Goal: Contribute content: Contribute content

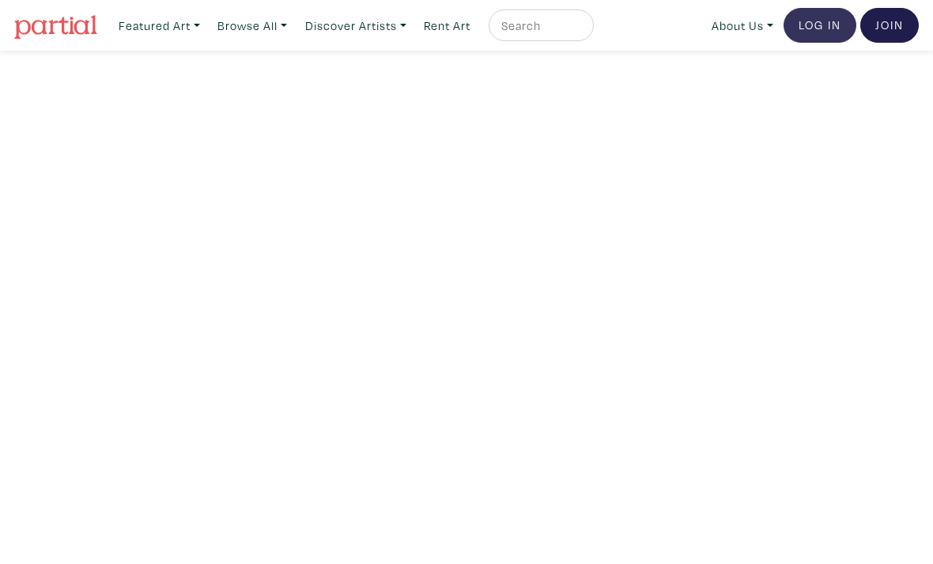
click at [809, 23] on link "Log In" at bounding box center [820, 25] width 73 height 35
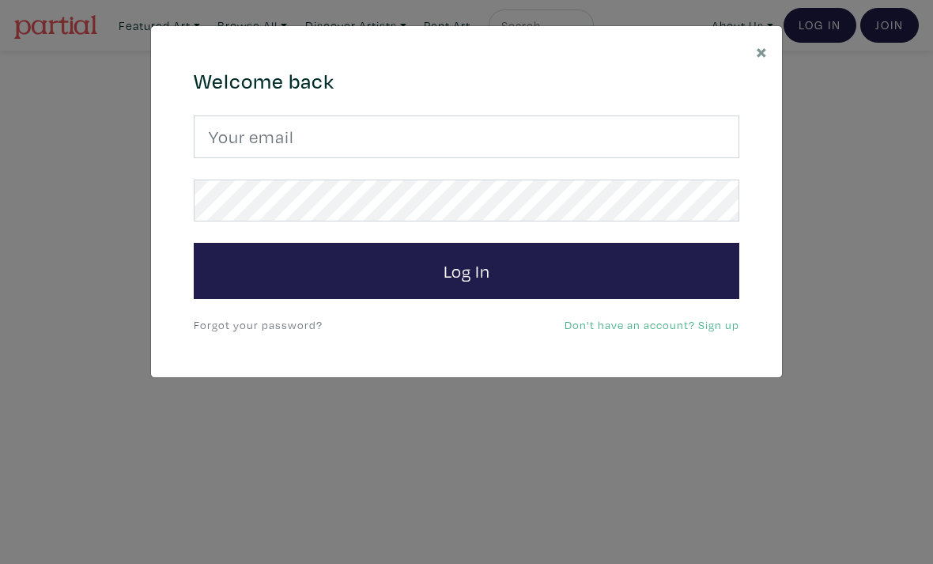
click at [912, 245] on div "× 664c6a6d6e3476504e6b79362f4172494552756f694733386b666278545363695a485979654c4…" at bounding box center [466, 282] width 933 height 564
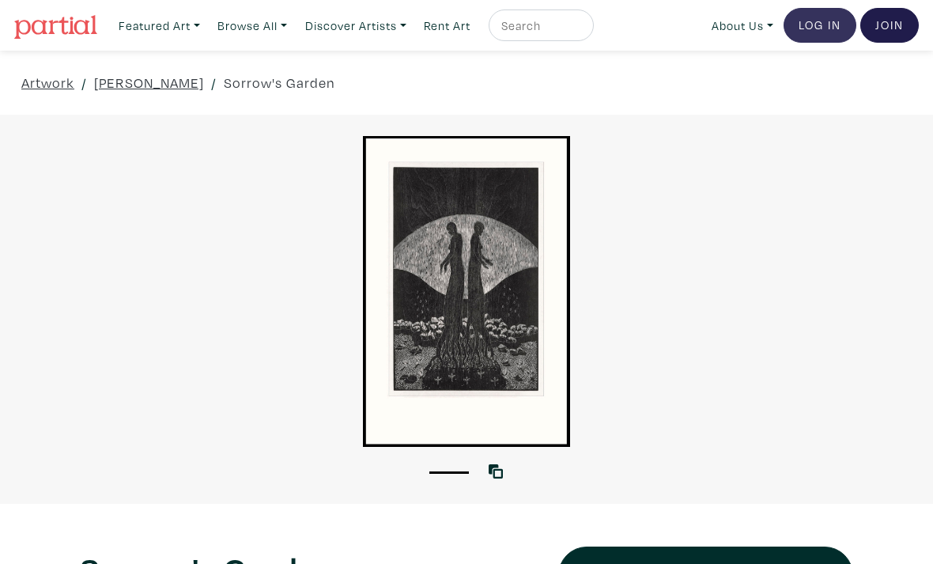
click at [819, 30] on link "Log In" at bounding box center [820, 25] width 73 height 35
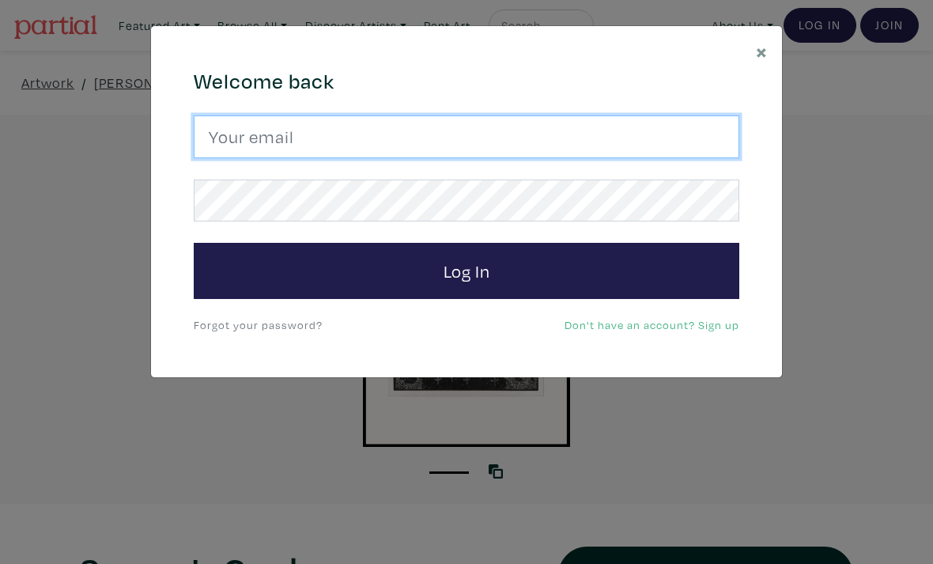
click at [595, 135] on input "email" at bounding box center [467, 136] width 546 height 43
type input "ritchie.mash@hotmail.com"
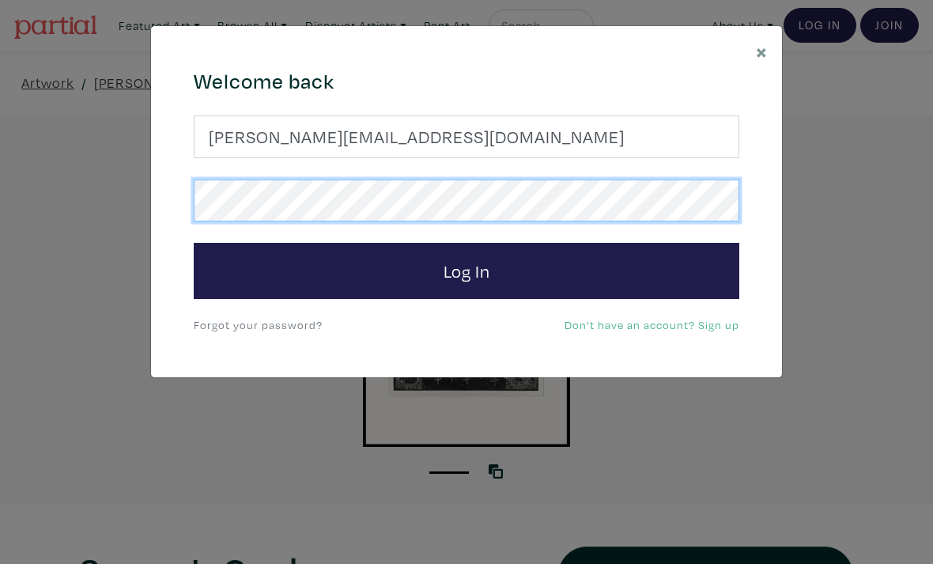
click at [467, 270] on button "Log In" at bounding box center [467, 271] width 546 height 57
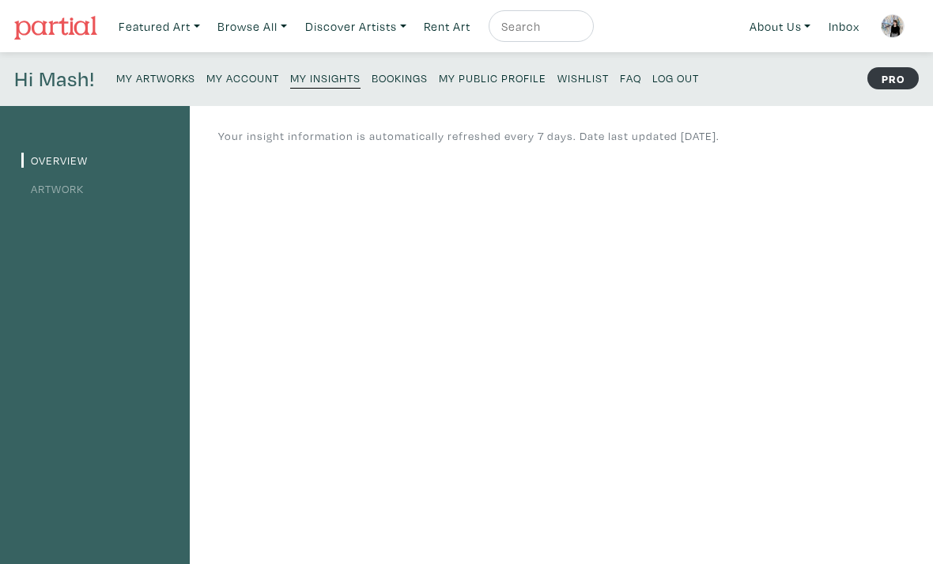
click at [146, 81] on small "My Artworks" at bounding box center [155, 77] width 79 height 15
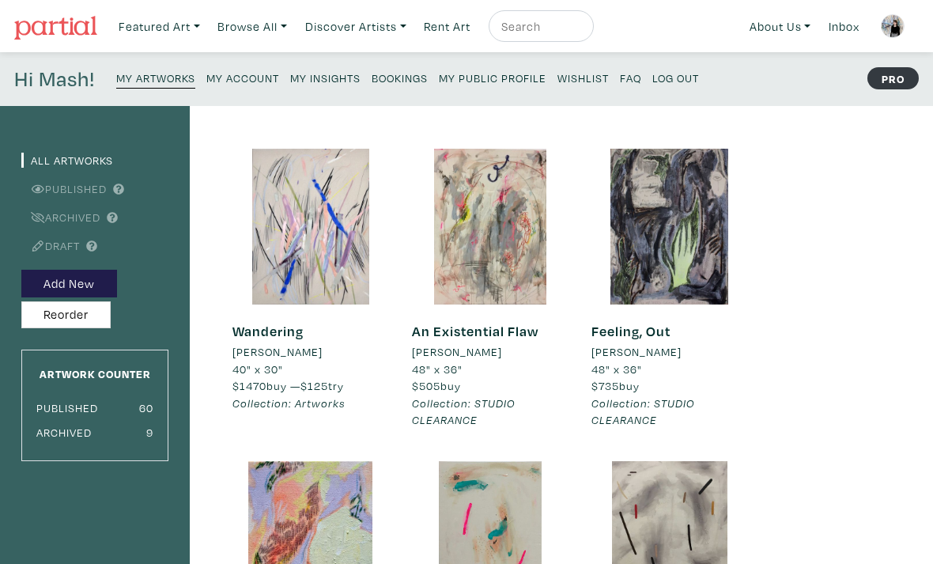
click at [70, 245] on link "Draft" at bounding box center [50, 245] width 59 height 15
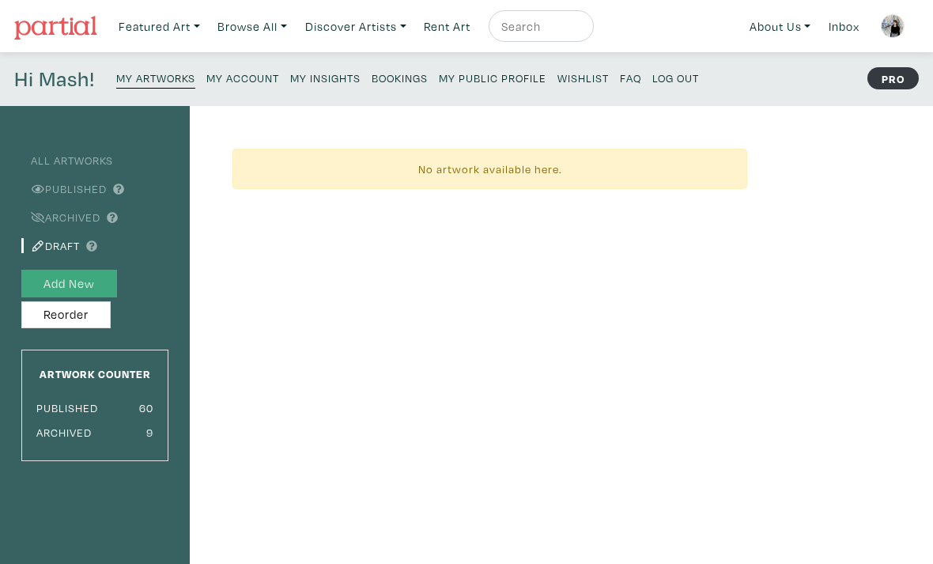
click at [76, 284] on button "Add New" at bounding box center [69, 284] width 96 height 28
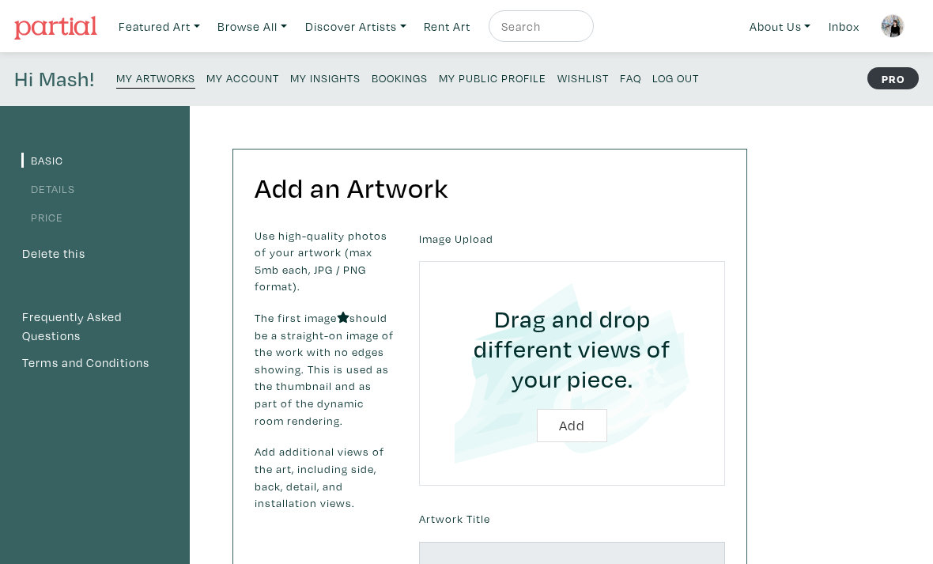
click at [576, 428] on input "file" at bounding box center [572, 373] width 262 height 180
type input "C:\fakepath\IMG_2736.jpeg"
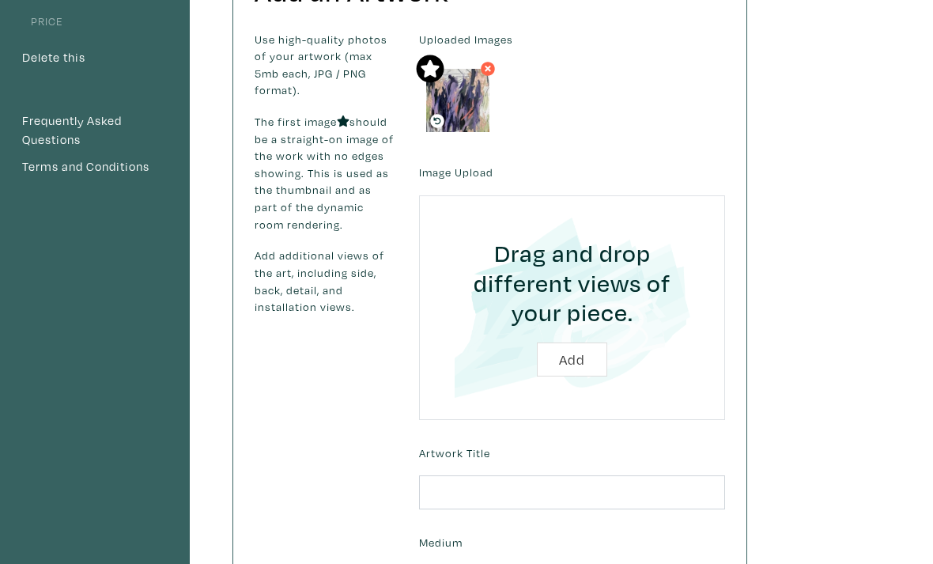
scroll to position [196, 0]
click at [486, 488] on input "text" at bounding box center [572, 492] width 306 height 34
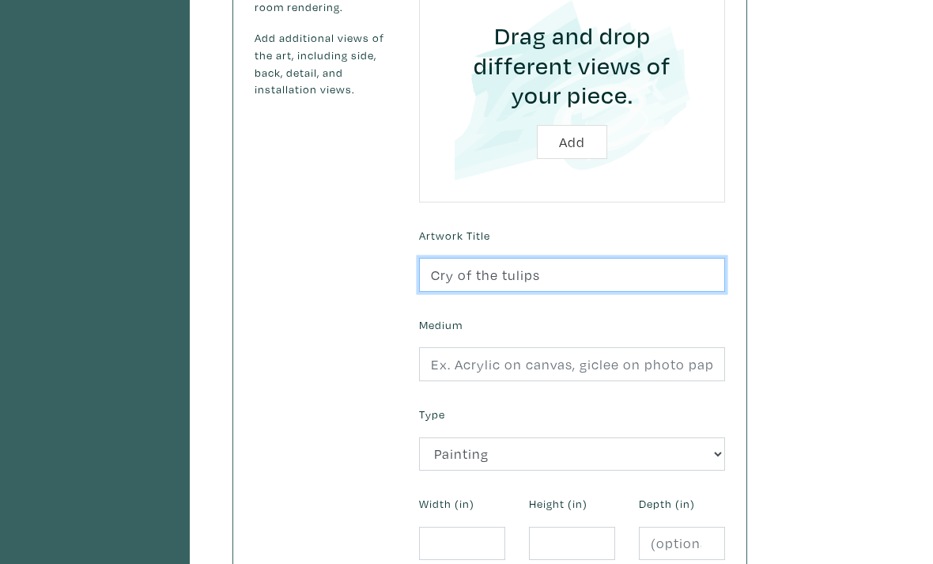
scroll to position [412, 0]
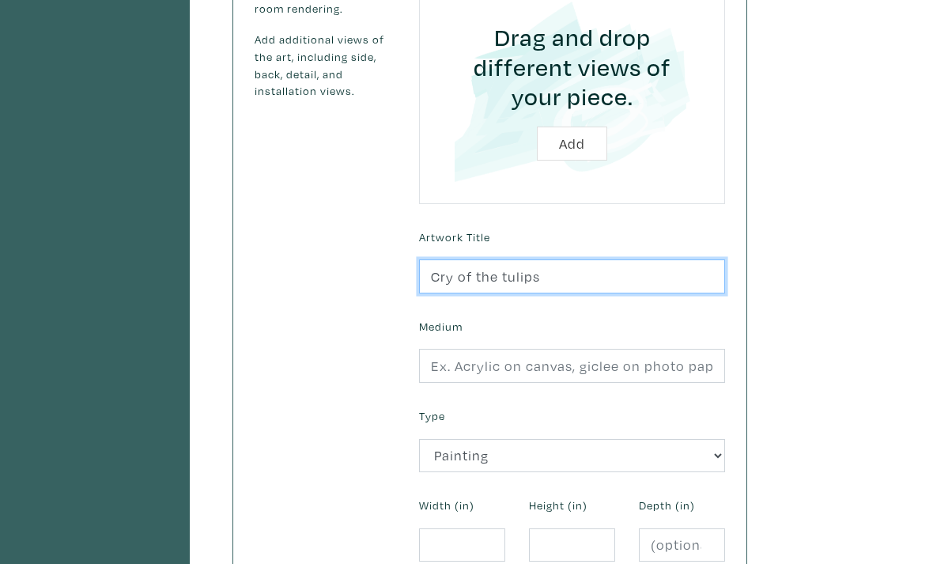
type input "Cry of the tulips"
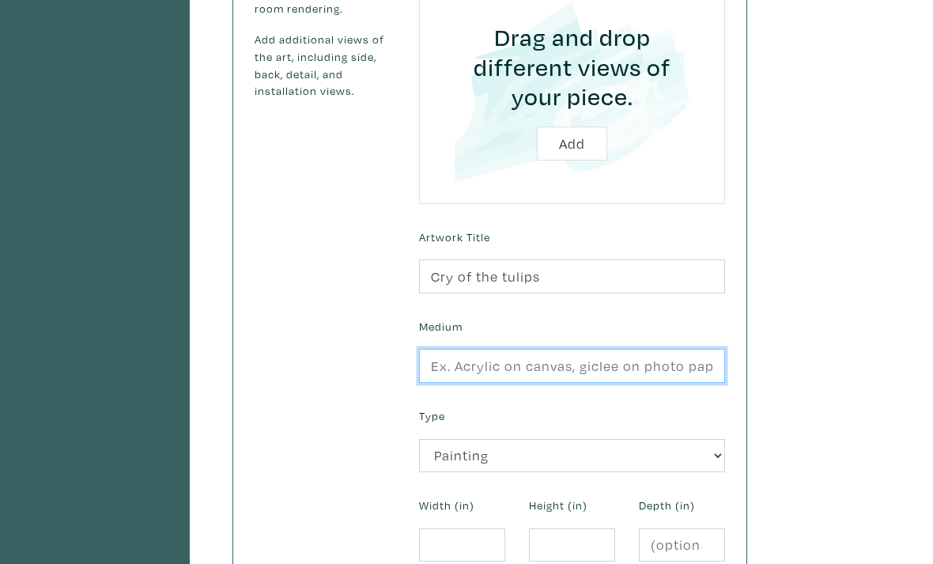
click at [631, 369] on input "text" at bounding box center [572, 366] width 306 height 34
type input "Acrylic and mixed media on canvas"
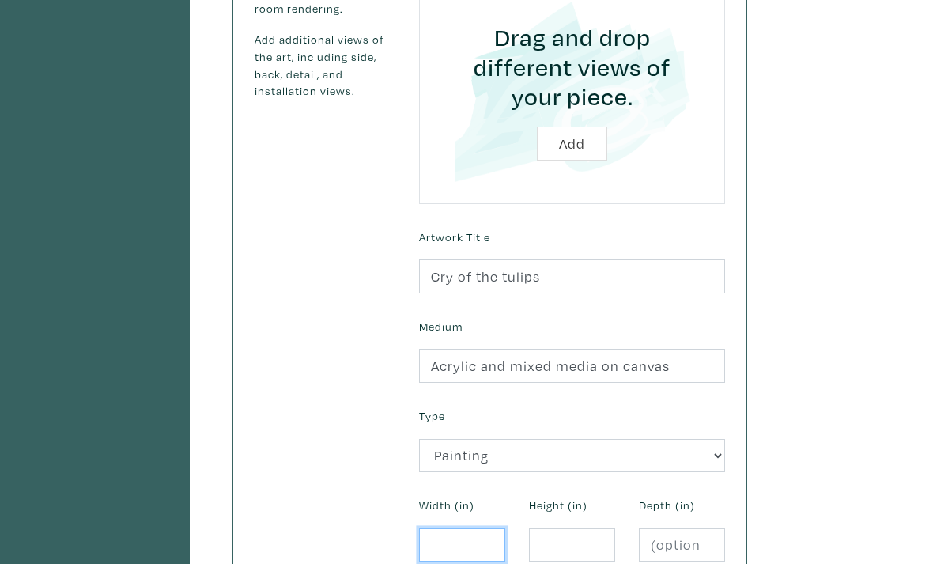
click at [472, 546] on input "number" at bounding box center [462, 545] width 86 height 34
type input "48"
type input "36"
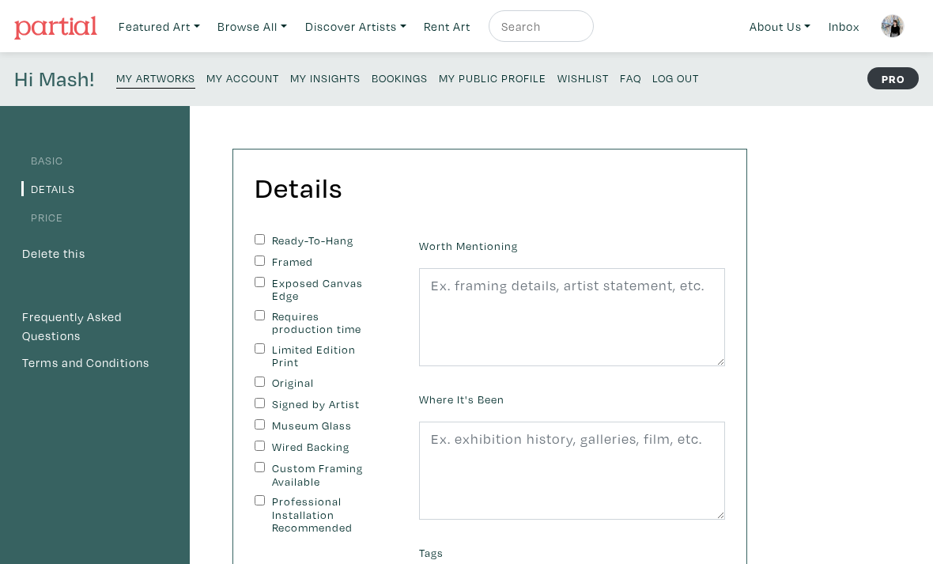
click at [336, 240] on label "Ready-To-Hang" at bounding box center [325, 240] width 106 height 13
click at [265, 240] on input "Ready-To-Hang" at bounding box center [260, 239] width 10 height 10
checkbox input "true"
click at [305, 286] on label "Exposed Canvas Edge" at bounding box center [325, 290] width 106 height 26
click at [265, 286] on input "Exposed Canvas Edge" at bounding box center [260, 282] width 10 height 10
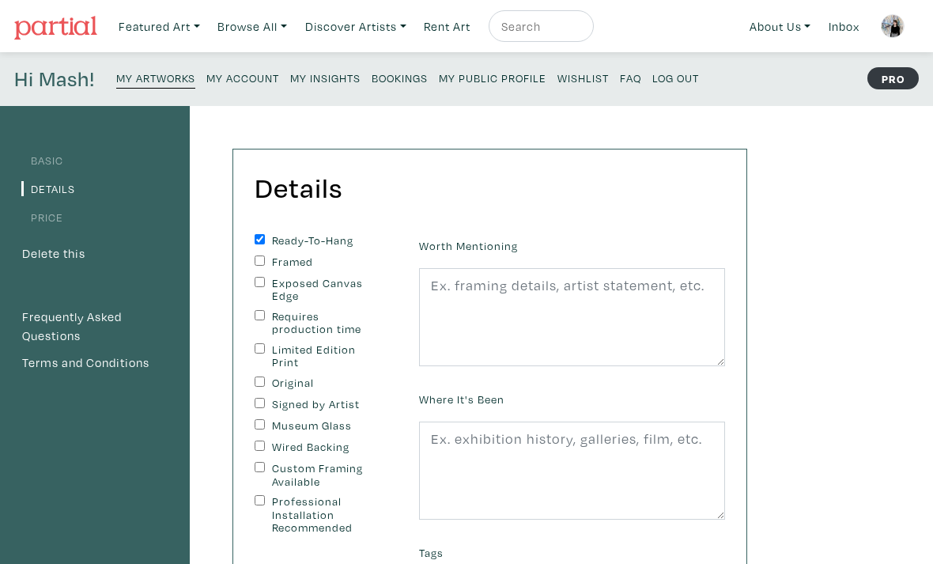
checkbox input "true"
click at [303, 383] on label "Original" at bounding box center [325, 382] width 106 height 13
click at [265, 383] on input "Original" at bounding box center [260, 381] width 10 height 10
checkbox input "true"
click at [296, 404] on label "Signed by Artist" at bounding box center [325, 404] width 106 height 13
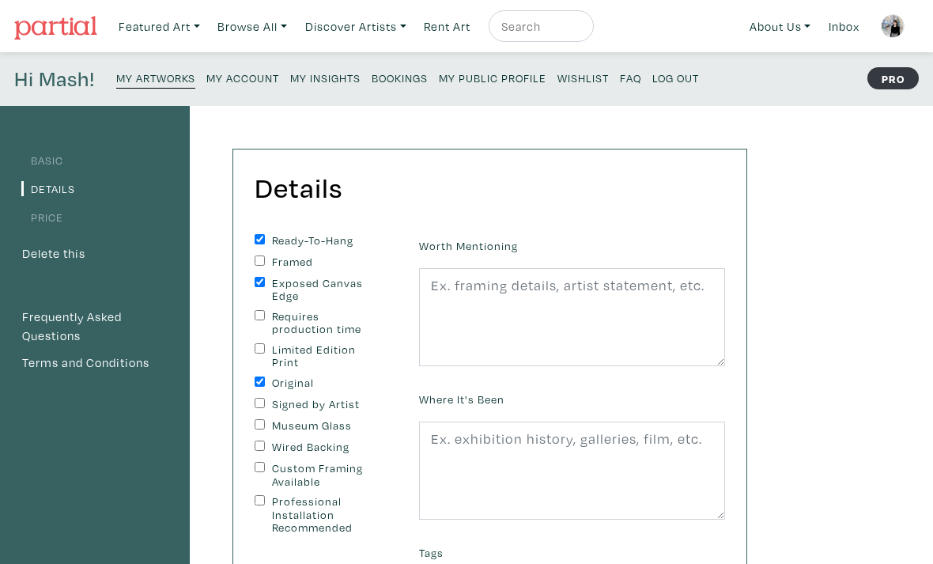
click at [265, 404] on input "Signed by Artist" at bounding box center [260, 403] width 10 height 10
checkbox input "true"
click at [295, 448] on label "Wired Backing" at bounding box center [325, 447] width 106 height 13
click at [265, 448] on input "Wired Backing" at bounding box center [260, 446] width 10 height 10
checkbox input "true"
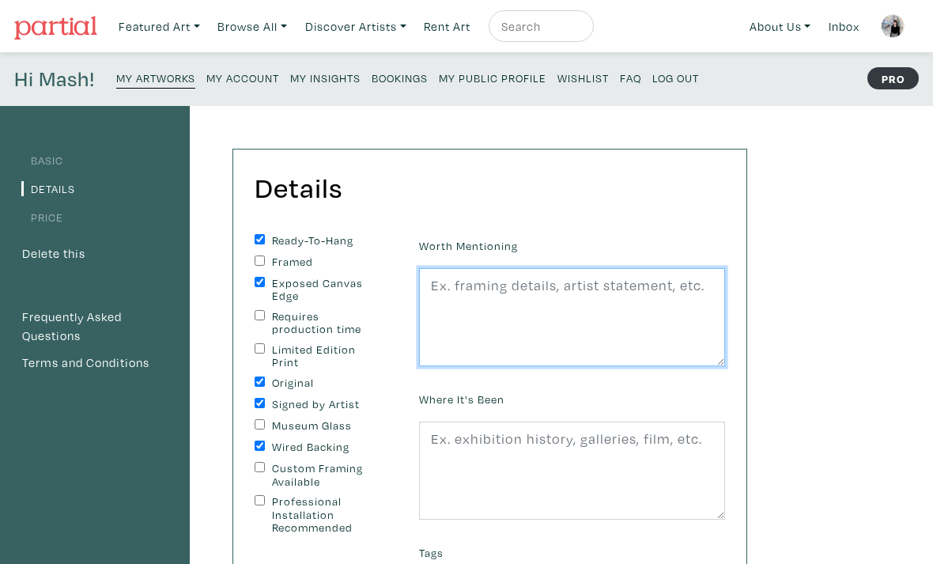
click at [498, 283] on textarea at bounding box center [572, 317] width 306 height 98
click at [461, 312] on textarea at bounding box center [572, 317] width 306 height 98
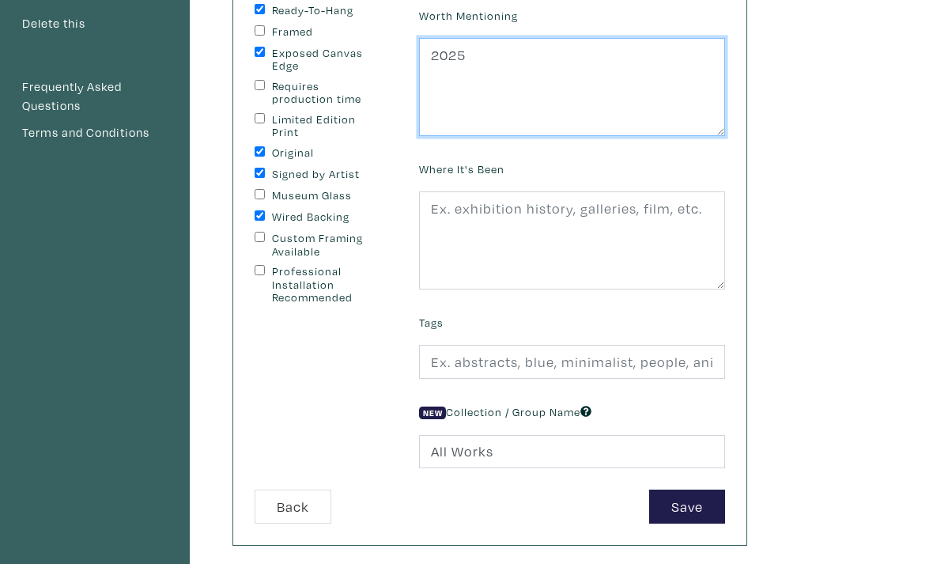
scroll to position [293, 0]
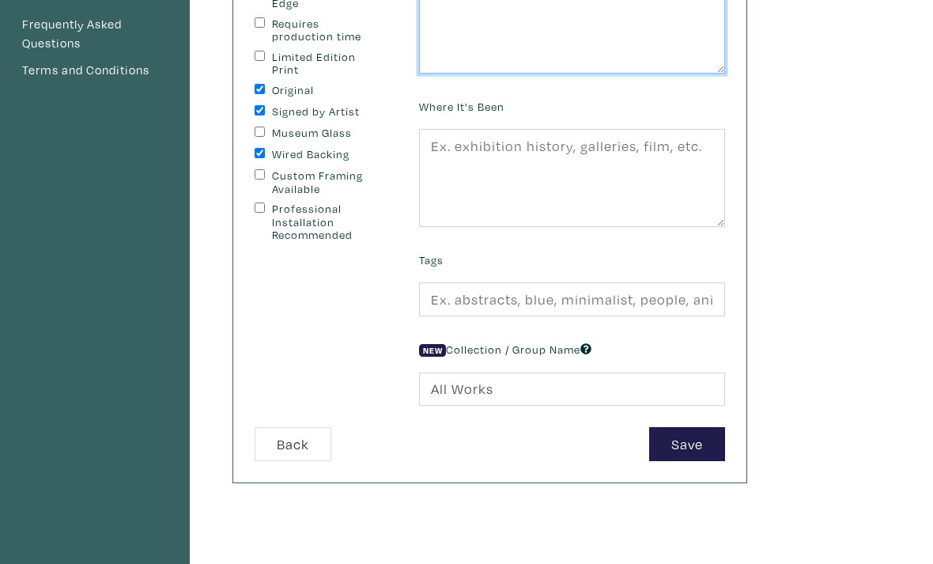
type textarea "2025"
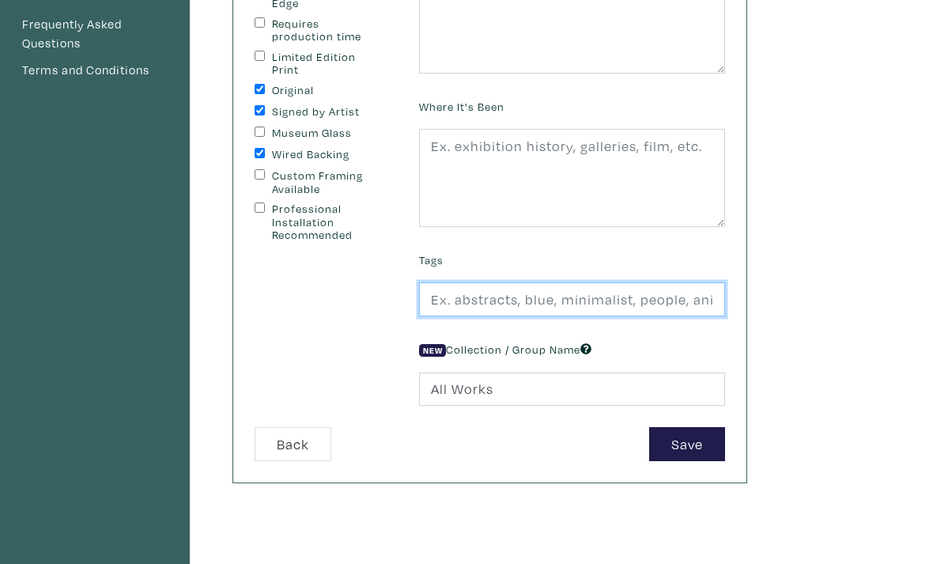
click at [490, 297] on input "text" at bounding box center [572, 299] width 306 height 34
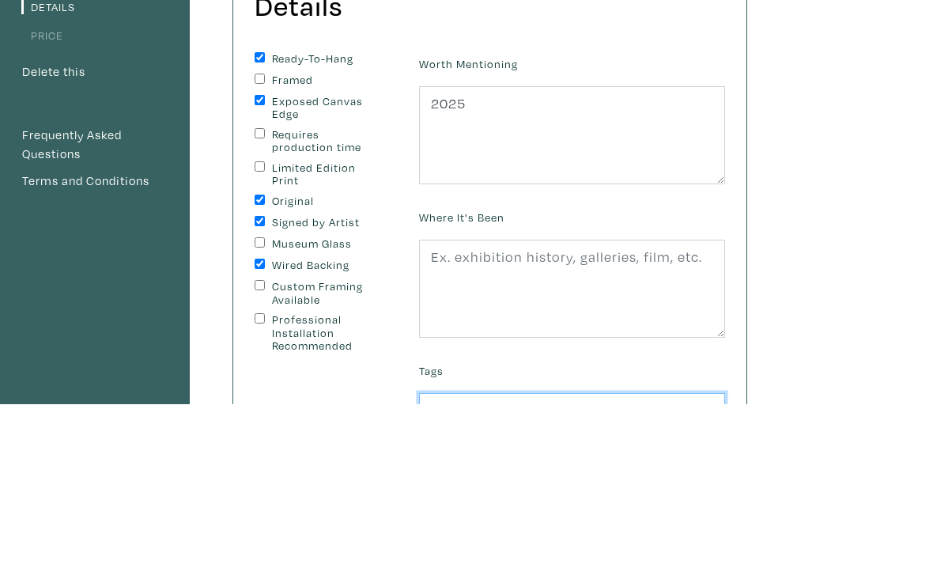
scroll to position [232, 0]
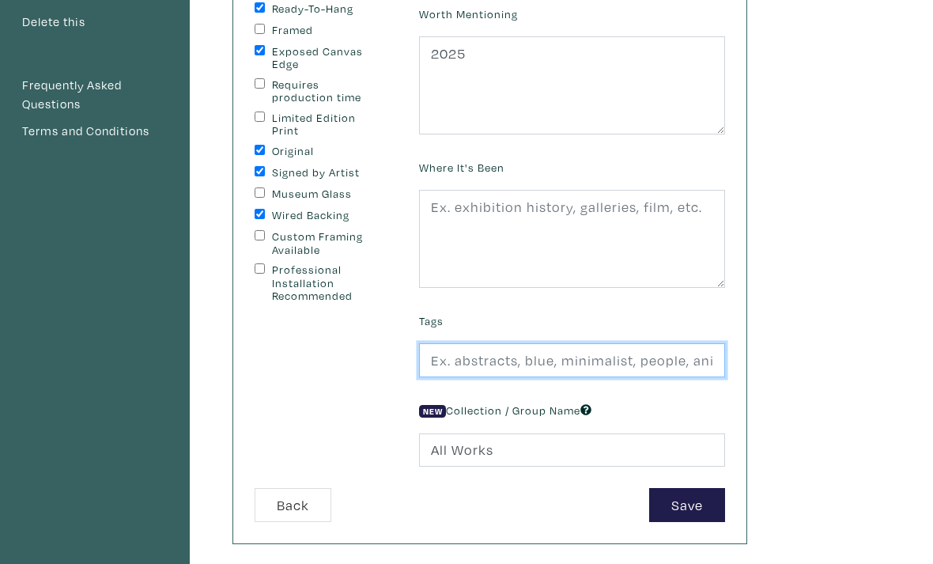
paste input "abstract, [GEOGRAPHIC_DATA], ocad, expressionism, [PERSON_NAME], acrylic, mixed…"
type input "abstract, [GEOGRAPHIC_DATA], ocad, expressionism, [PERSON_NAME], acrylic, mixed…"
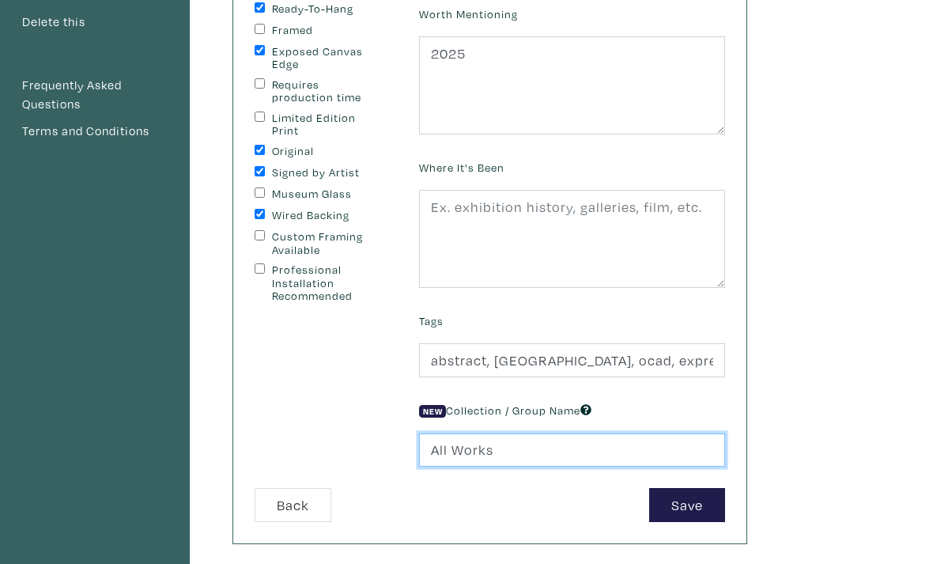
drag, startPoint x: 457, startPoint y: 461, endPoint x: 514, endPoint y: 442, distance: 60.0
click at [457, 461] on input "All Works" at bounding box center [572, 450] width 306 height 34
click at [510, 442] on input "All Works" at bounding box center [572, 450] width 306 height 34
type input "All"
type input "Artworks"
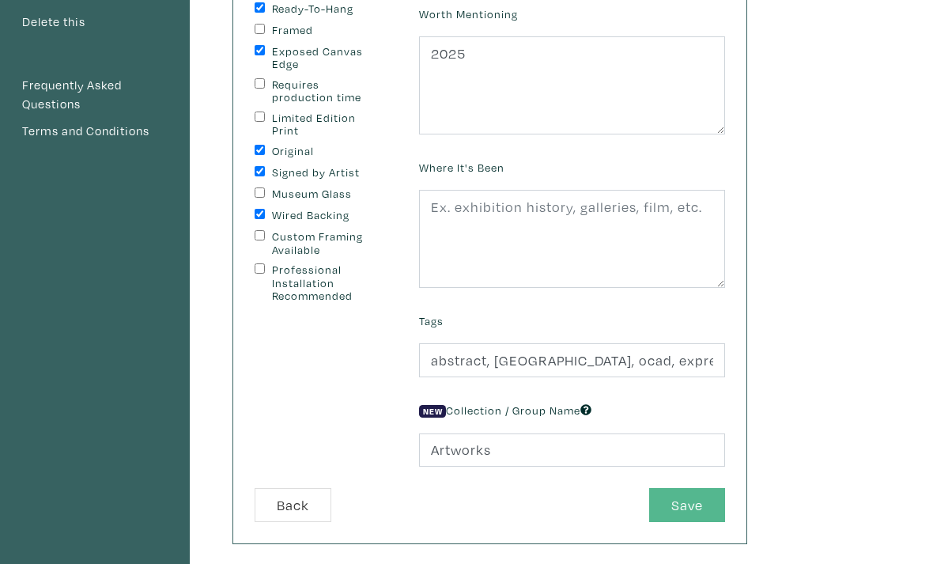
click at [689, 513] on button "Save" at bounding box center [687, 505] width 76 height 34
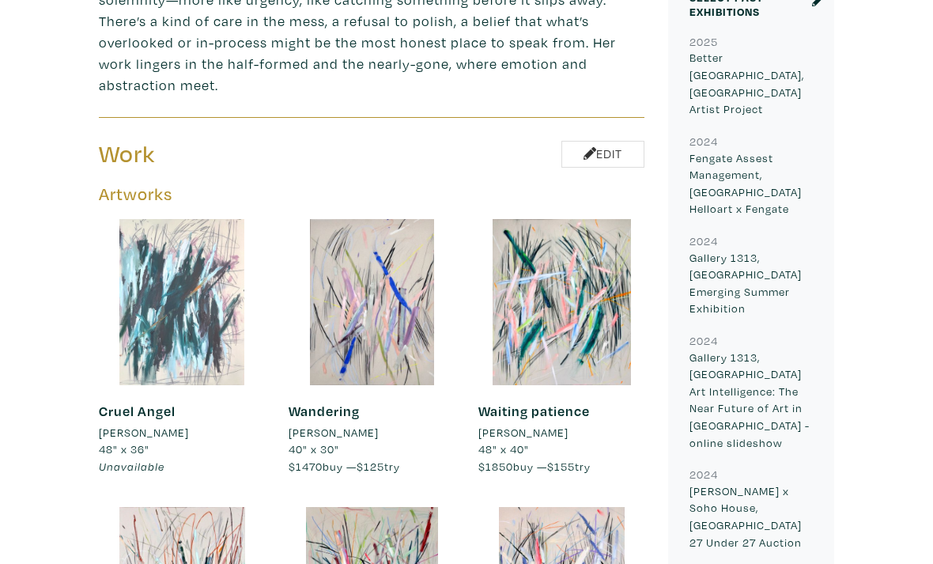
scroll to position [836, 0]
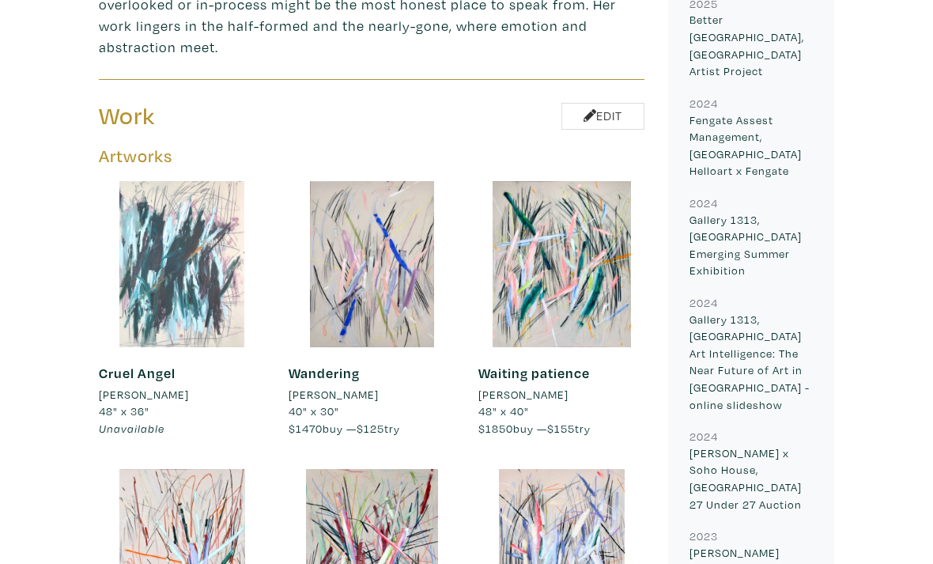
click at [189, 252] on div at bounding box center [182, 264] width 166 height 166
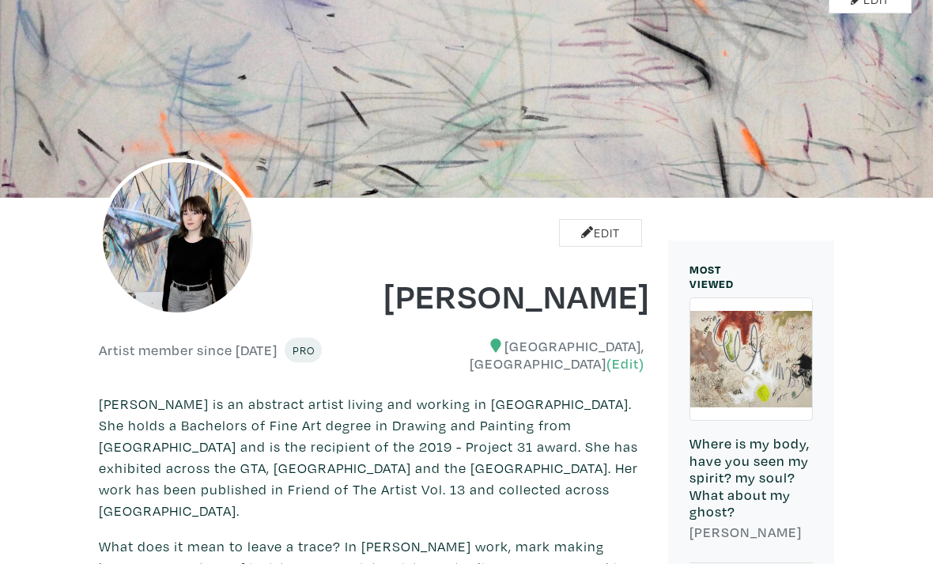
scroll to position [0, 0]
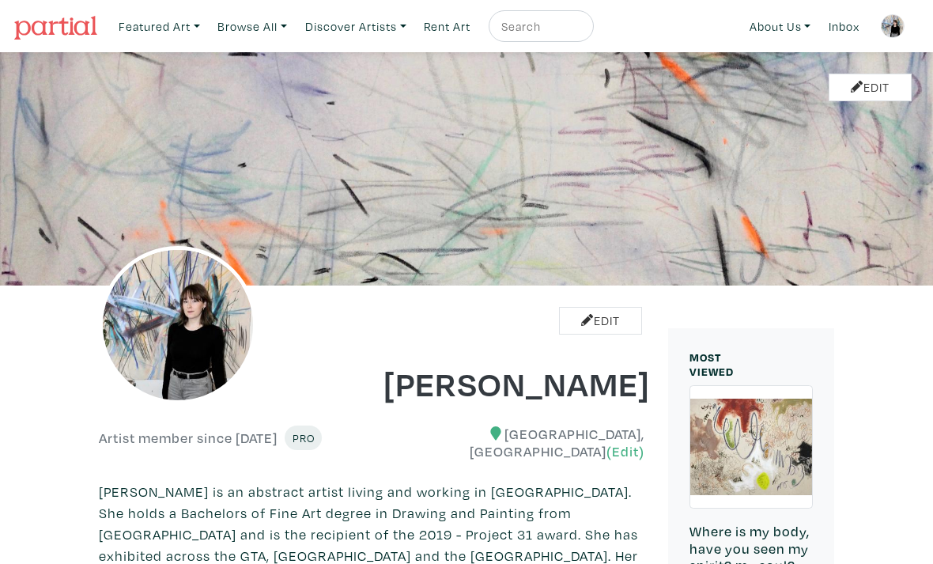
click at [891, 32] on img at bounding box center [893, 26] width 24 height 24
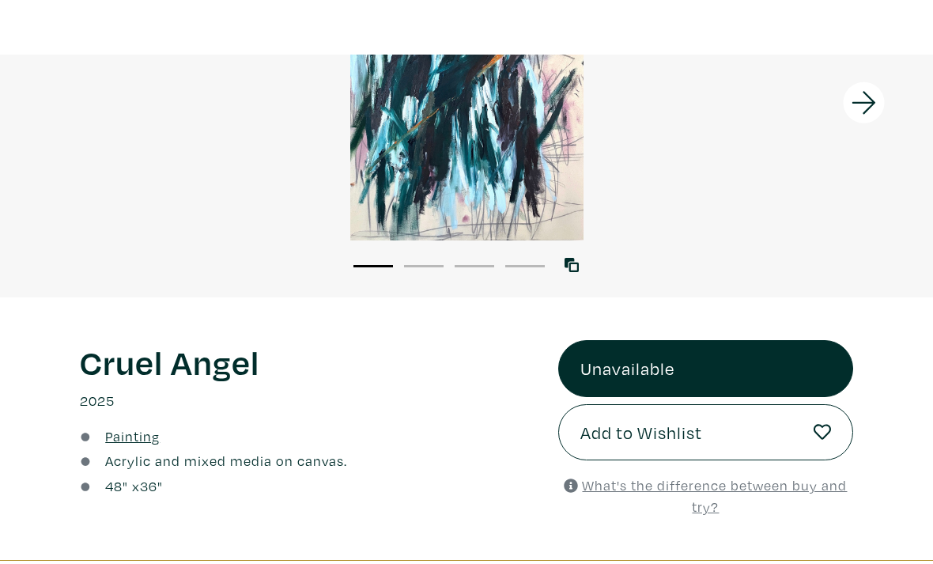
scroll to position [209, 0]
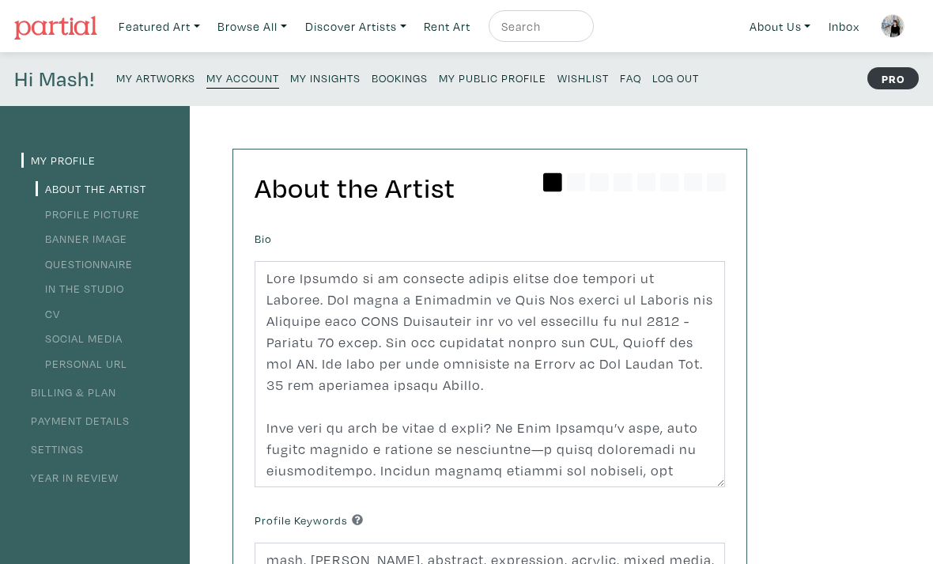
click at [175, 78] on small "My Artworks" at bounding box center [155, 77] width 79 height 15
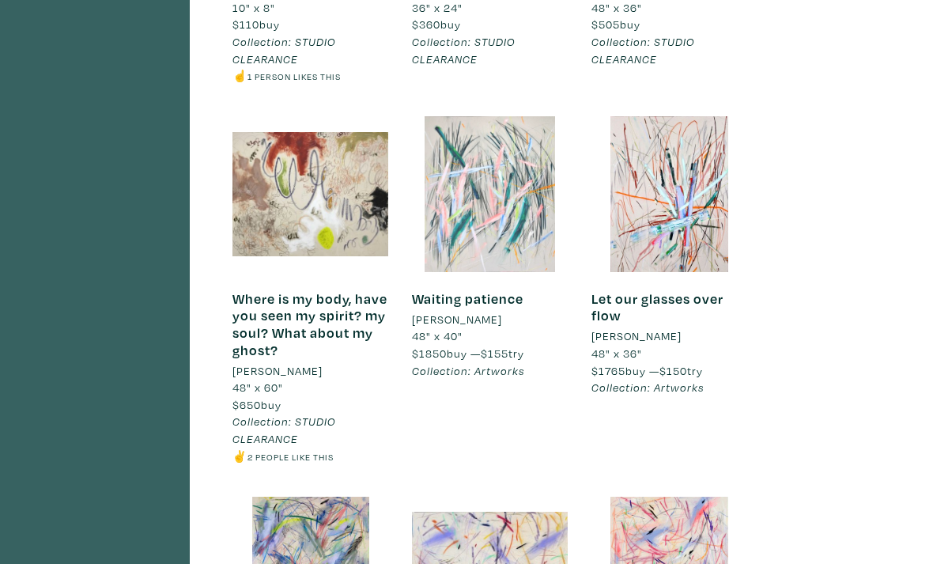
scroll to position [673, 0]
click at [491, 232] on div at bounding box center [490, 194] width 156 height 156
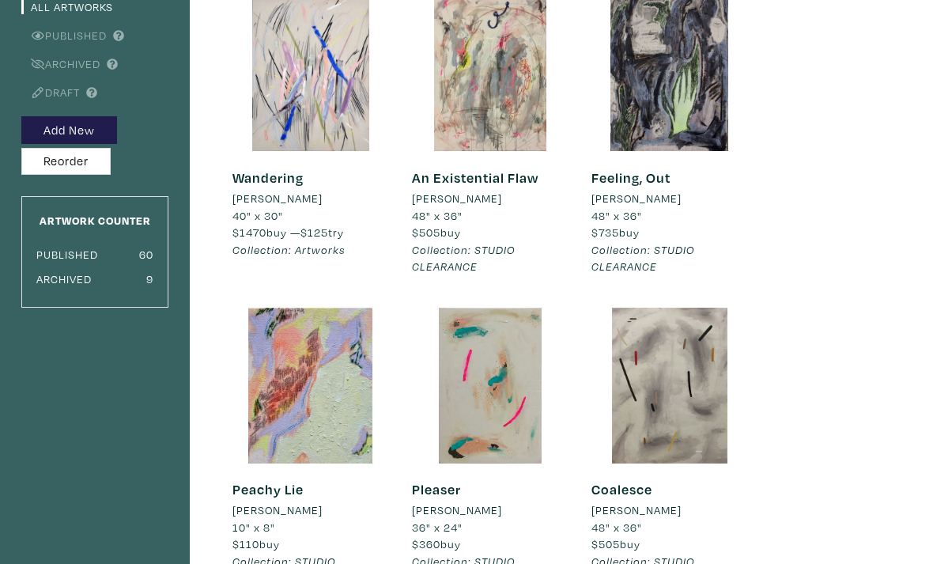
scroll to position [0, 0]
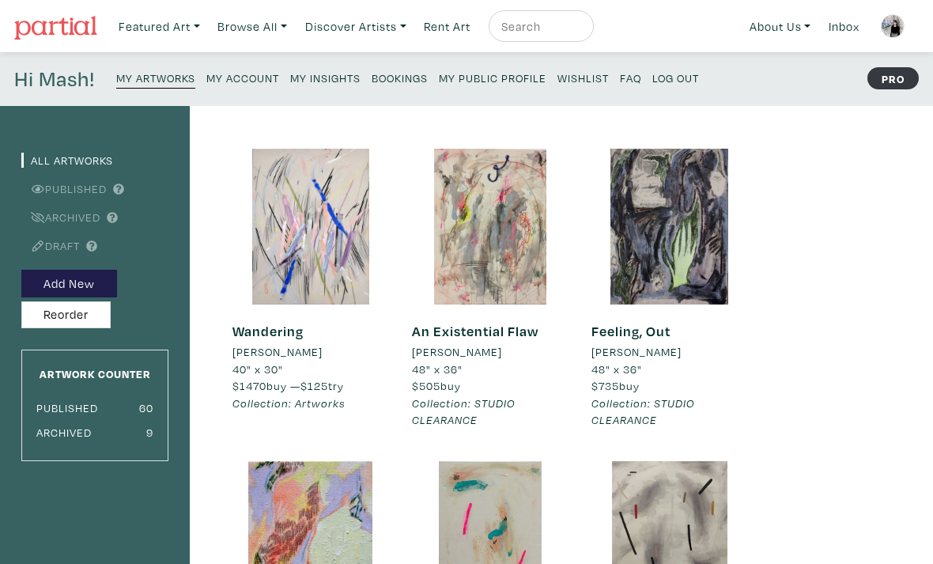
click at [894, 28] on img at bounding box center [893, 26] width 24 height 24
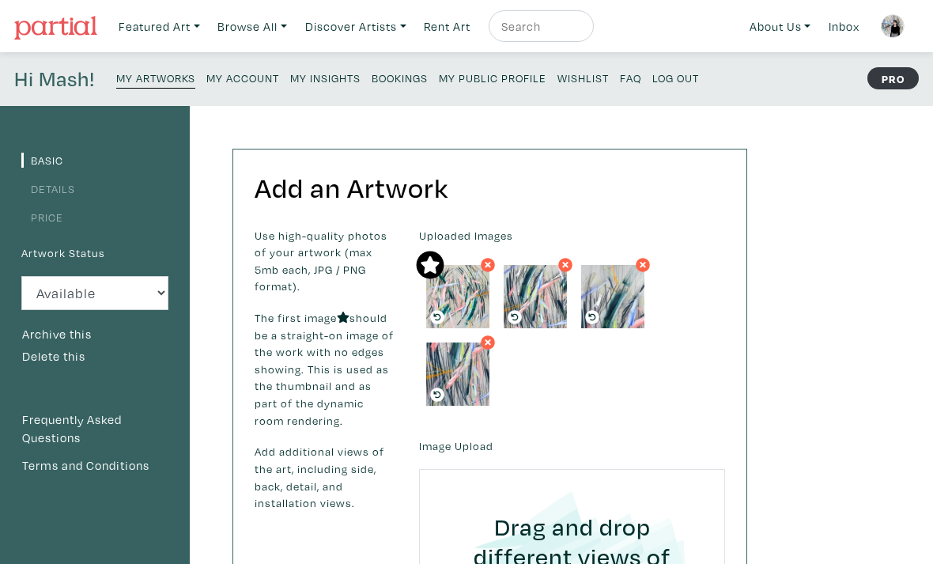
click at [54, 186] on link "Details" at bounding box center [48, 188] width 54 height 15
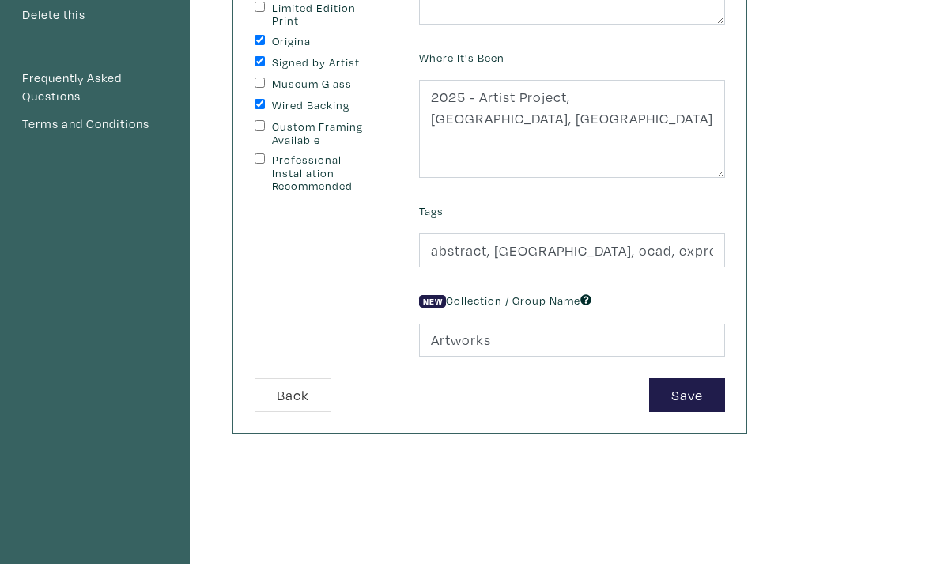
scroll to position [403, 0]
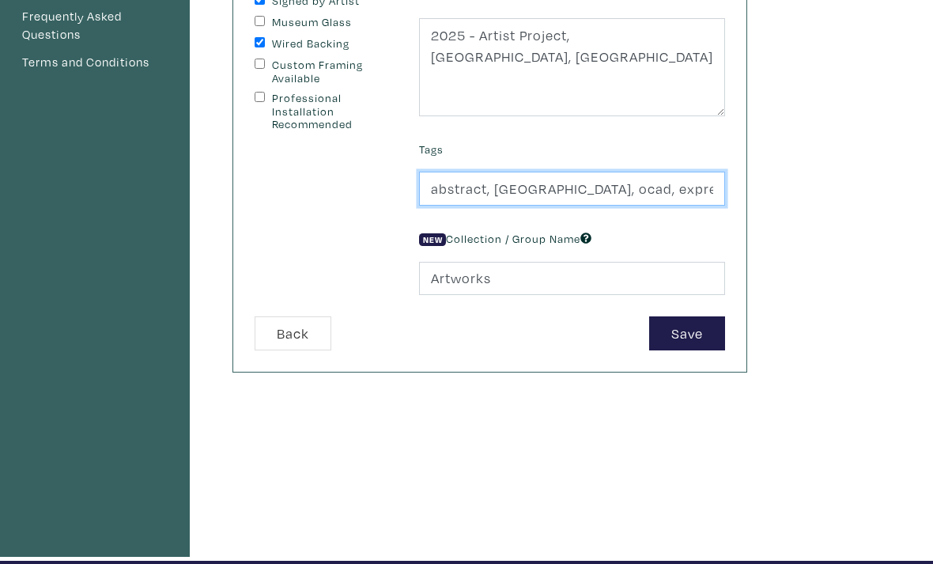
click at [429, 187] on input "abstract, [GEOGRAPHIC_DATA], ocad, expressionism, [PERSON_NAME], acrylic, mixed…" at bounding box center [572, 189] width 306 height 34
drag, startPoint x: 431, startPoint y: 187, endPoint x: 851, endPoint y: 196, distance: 420.1
click at [851, 197] on div "Basic Details Price Artwork Status Available Sold Rented Unavailable (other rea…" at bounding box center [466, 132] width 933 height 858
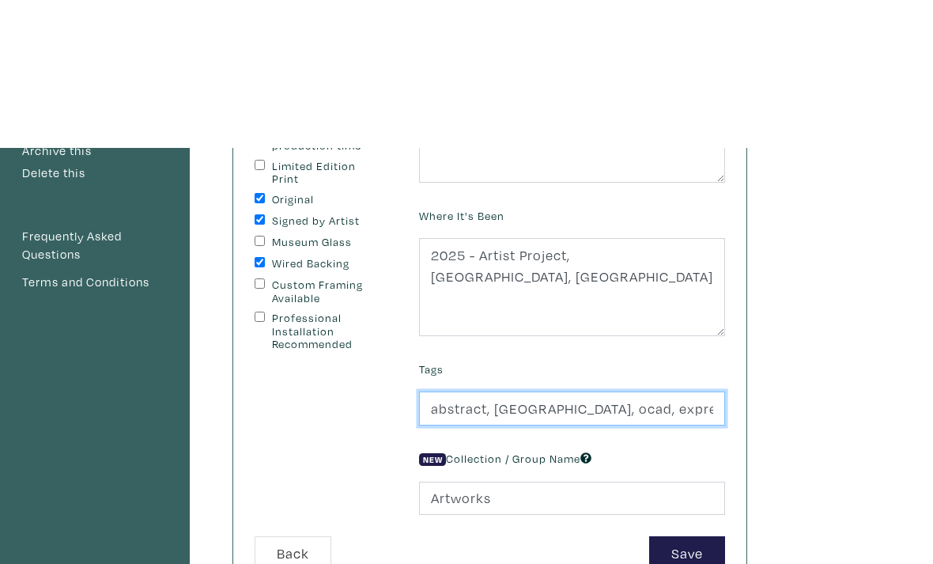
scroll to position [184, 0]
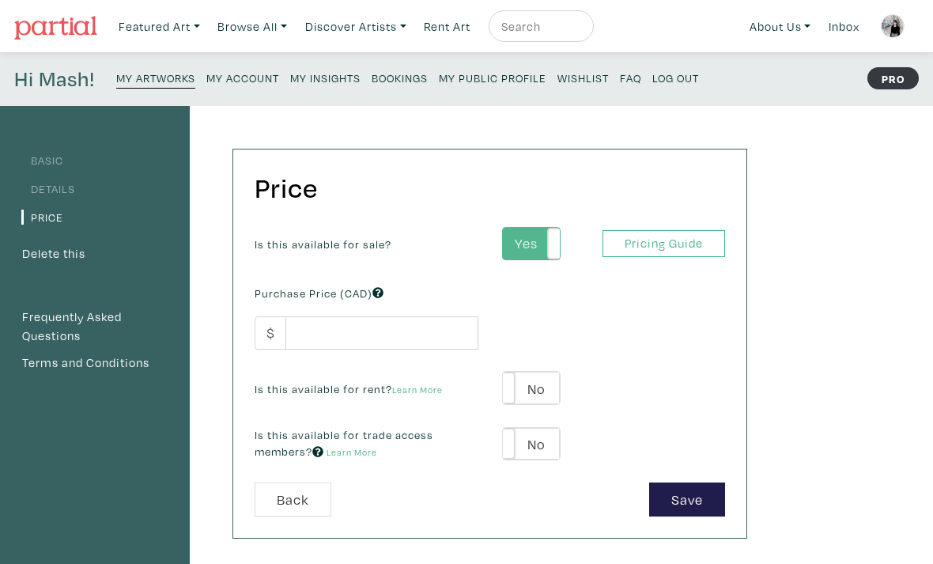
click at [542, 236] on label "Yes" at bounding box center [531, 244] width 56 height 32
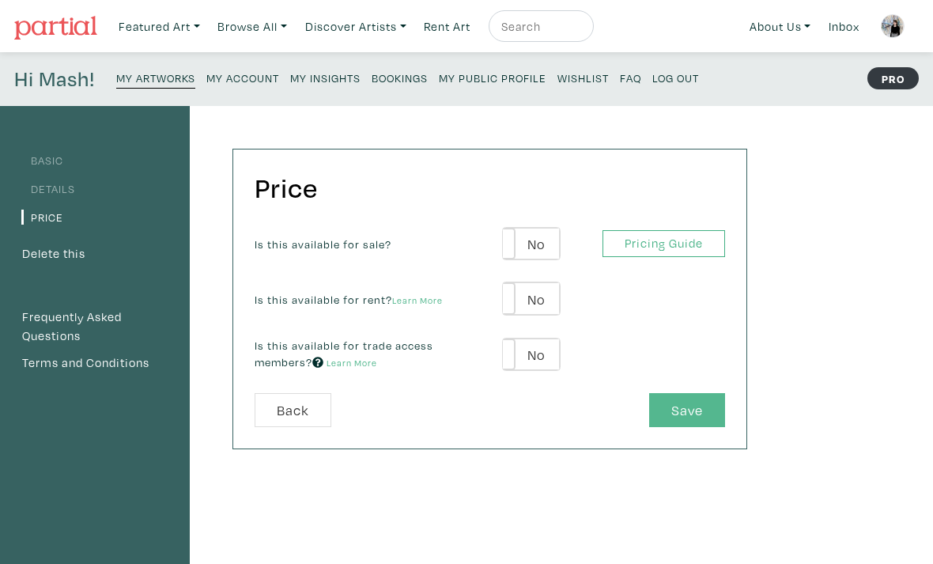
click at [683, 410] on button "Save" at bounding box center [687, 410] width 76 height 34
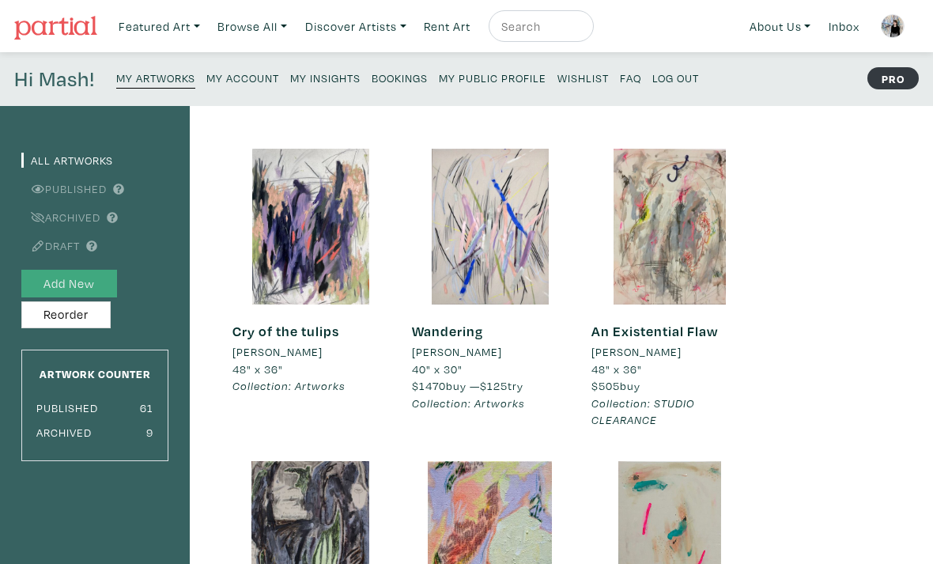
click at [70, 285] on button "Add New" at bounding box center [69, 284] width 96 height 28
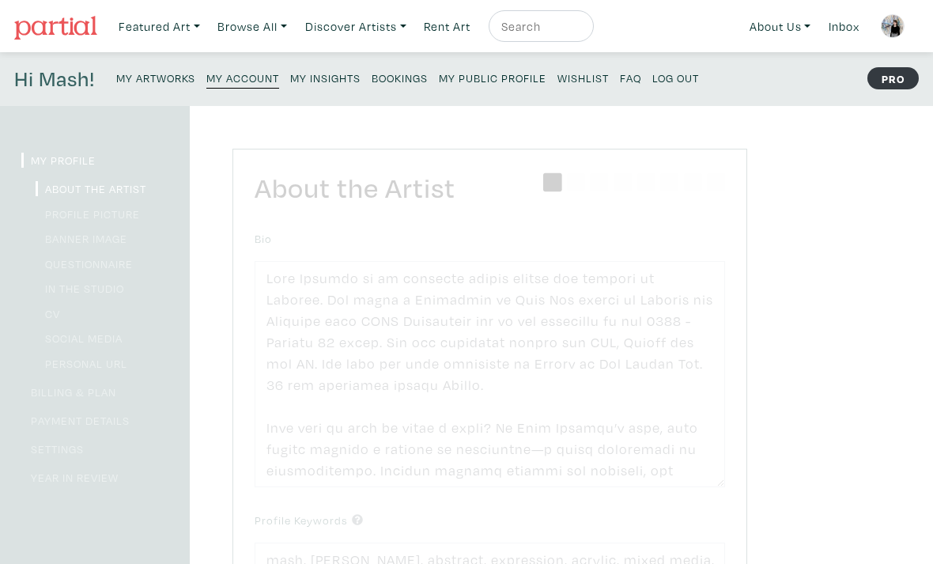
click at [524, 79] on small "My Public Profile" at bounding box center [493, 77] width 108 height 15
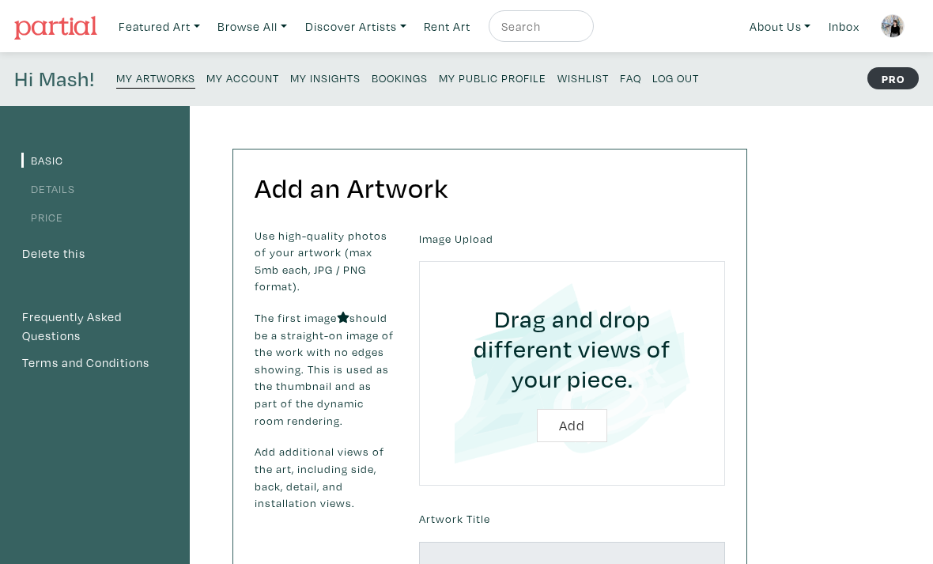
click at [587, 426] on input "file" at bounding box center [572, 373] width 262 height 180
type input "C:\fakepath\IMG_2738.jpeg"
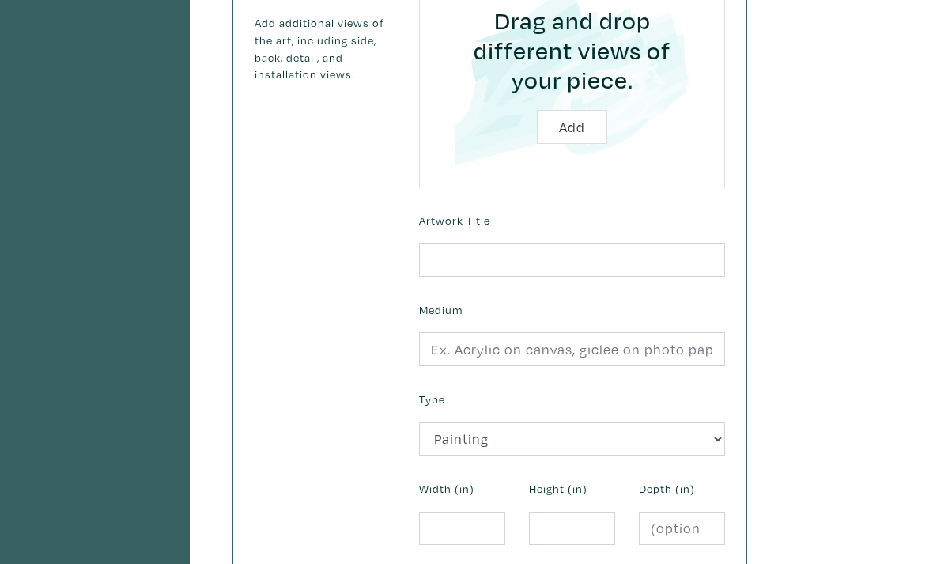
scroll to position [494, 0]
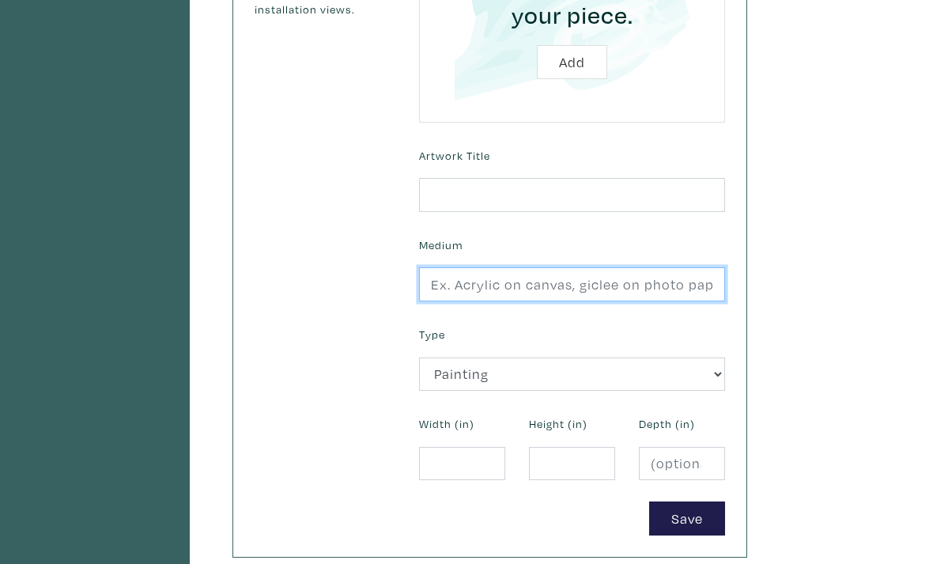
click at [593, 293] on input "text" at bounding box center [572, 284] width 306 height 34
paste input "abstract, toronto, ocad, expressionism, ritchie, acrylic, mixed media, abstract"
type input "abstract, toronto, ocad, expressionism, ritchie, acrylic, mixed media, abstract"
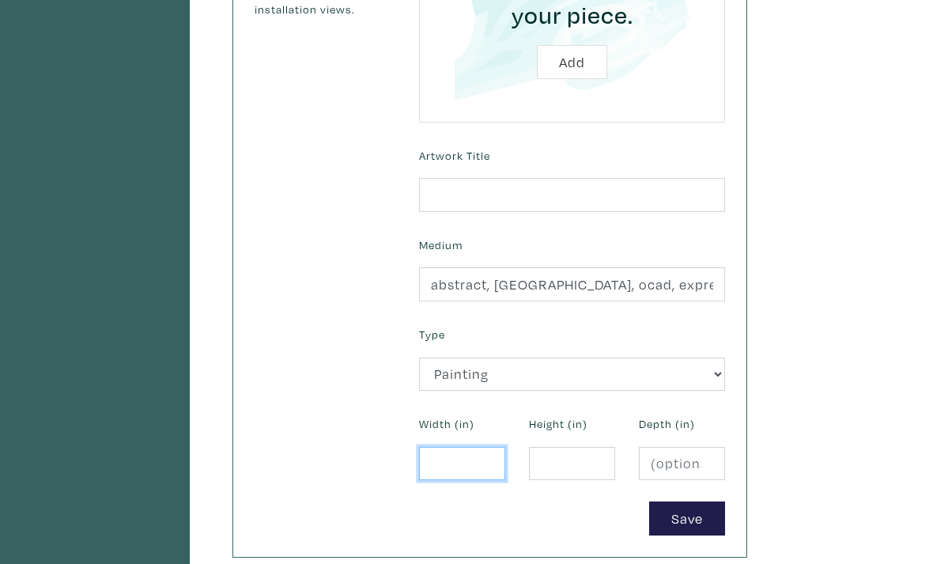
click at [455, 466] on input "number" at bounding box center [462, 464] width 86 height 34
type input "48"
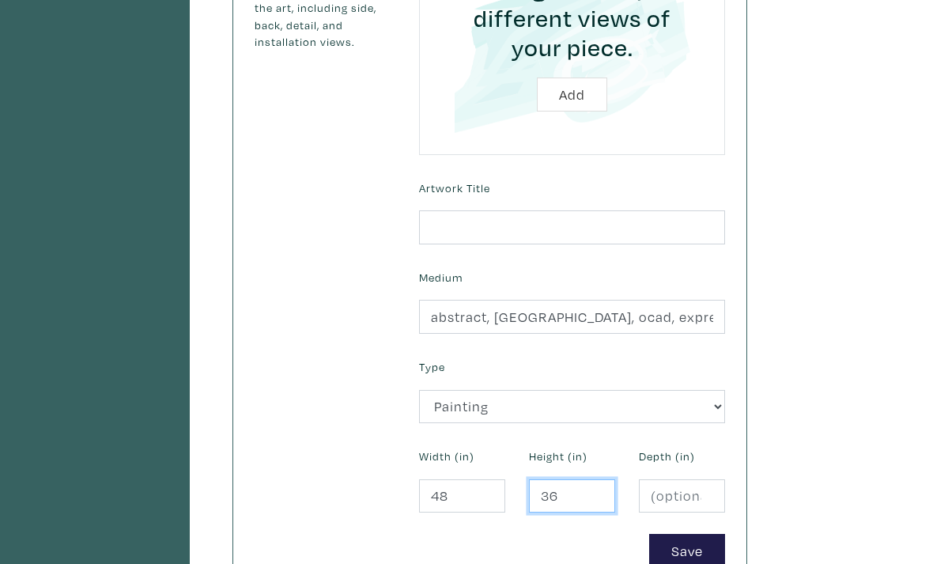
type input "36"
click at [471, 490] on input "48" at bounding box center [462, 497] width 86 height 34
type input "40"
type input "30"
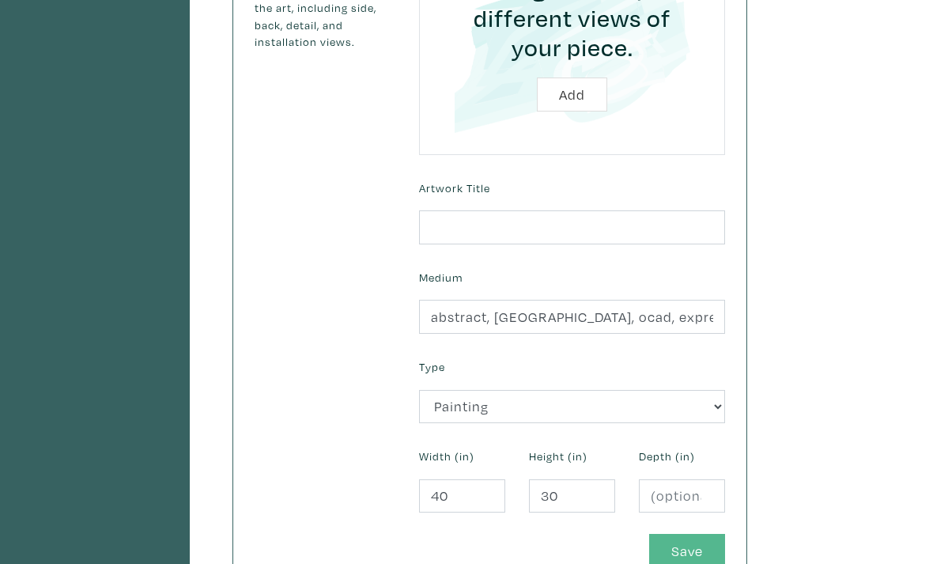
click at [686, 548] on button "Save" at bounding box center [687, 551] width 76 height 34
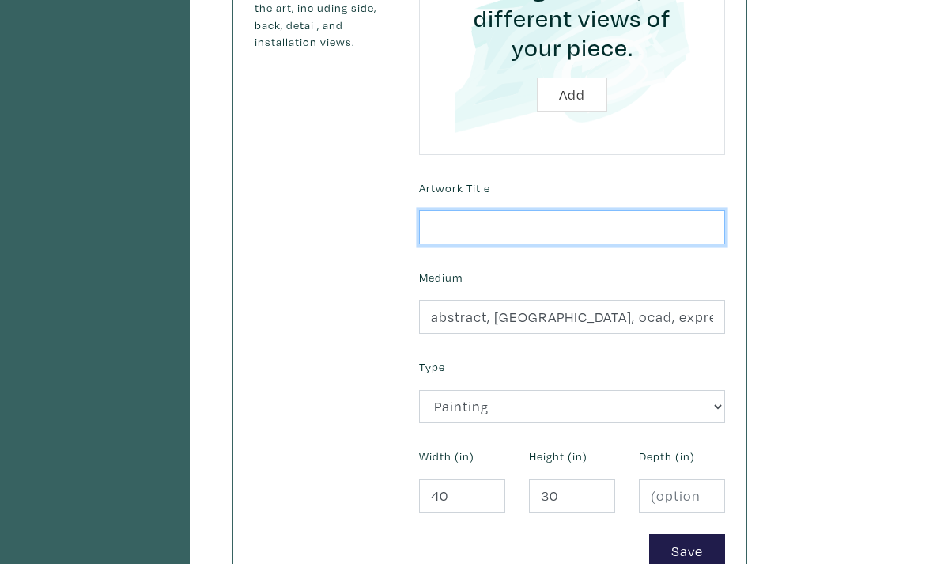
click at [597, 240] on input "text" at bounding box center [572, 227] width 306 height 34
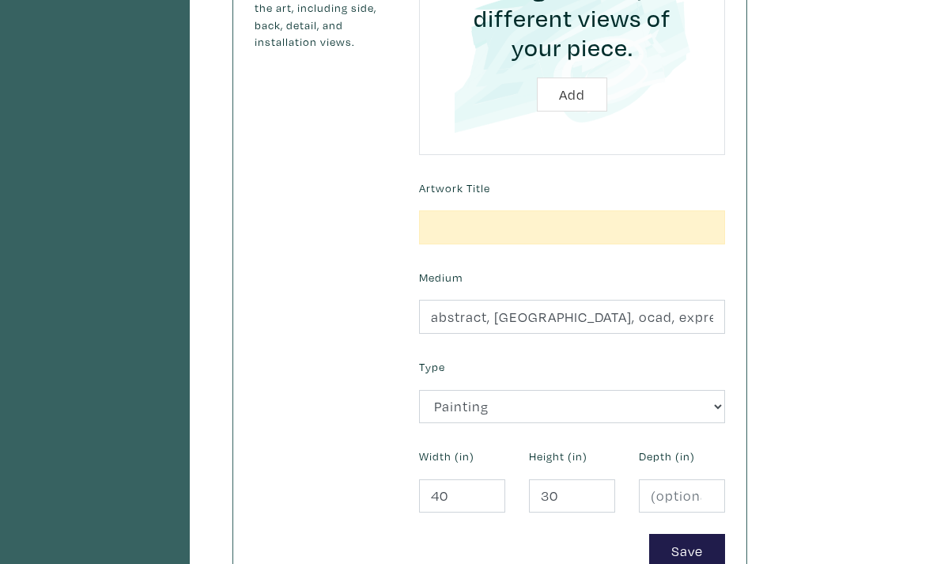
click at [705, 203] on html "Gift cards for the art-lovers on your list – order by Dec. 22. Featured Art Sma…" at bounding box center [466, 455] width 933 height 1833
click at [705, 203] on div "Artwork Title" at bounding box center [572, 210] width 330 height 68
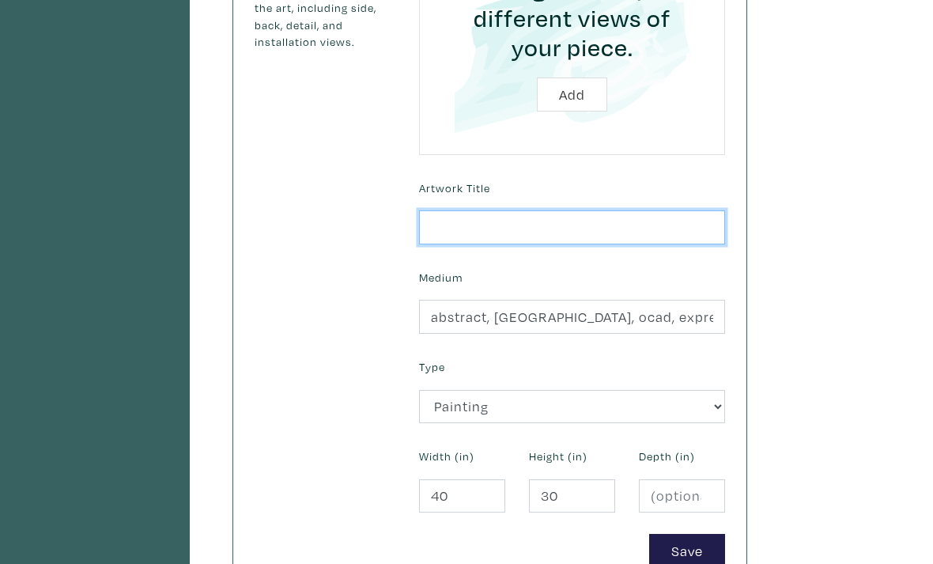
click at [682, 210] on input "text" at bounding box center [572, 227] width 306 height 34
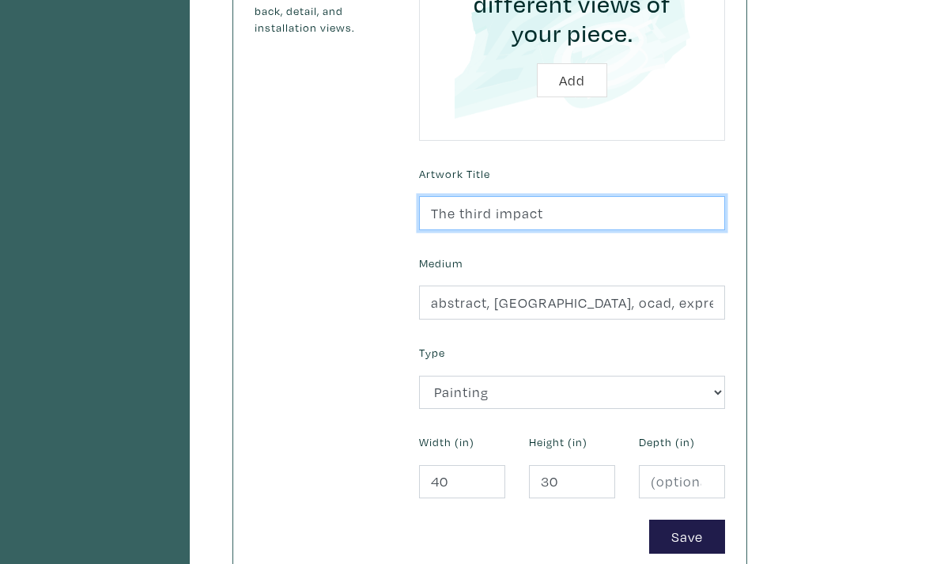
scroll to position [475, 0]
type input "The third impact"
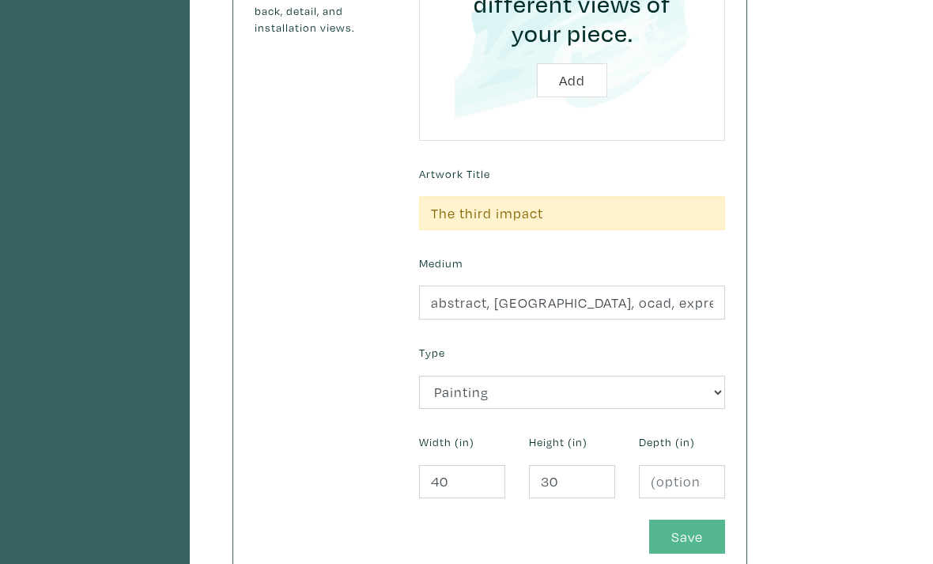
click at [702, 543] on button "Save" at bounding box center [687, 537] width 76 height 34
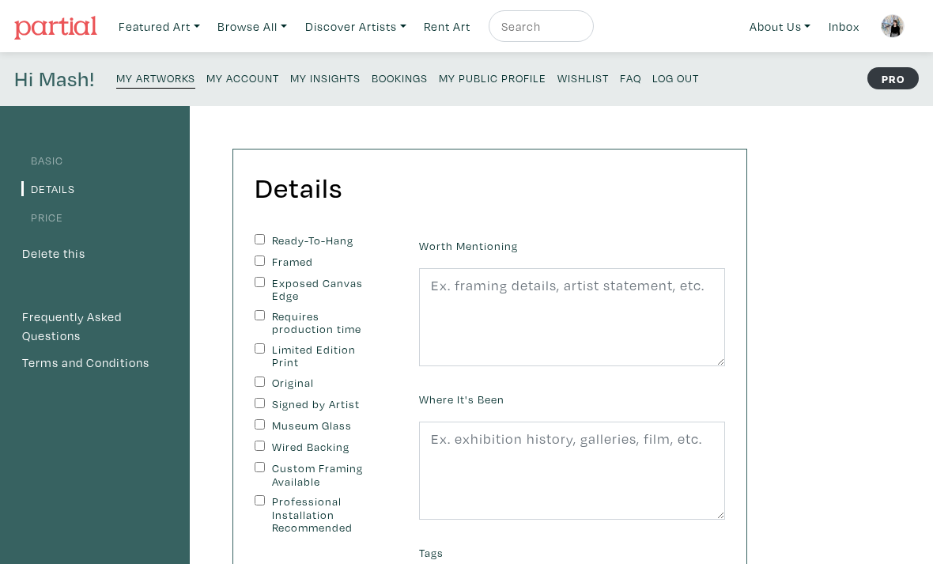
click at [299, 236] on label "Ready-To-Hang" at bounding box center [325, 240] width 106 height 13
click at [265, 236] on input "Ready-To-Hang" at bounding box center [260, 239] width 10 height 10
checkbox input "true"
click at [304, 283] on label "Exposed Canvas Edge" at bounding box center [325, 290] width 106 height 26
click at [265, 283] on input "Exposed Canvas Edge" at bounding box center [260, 282] width 10 height 10
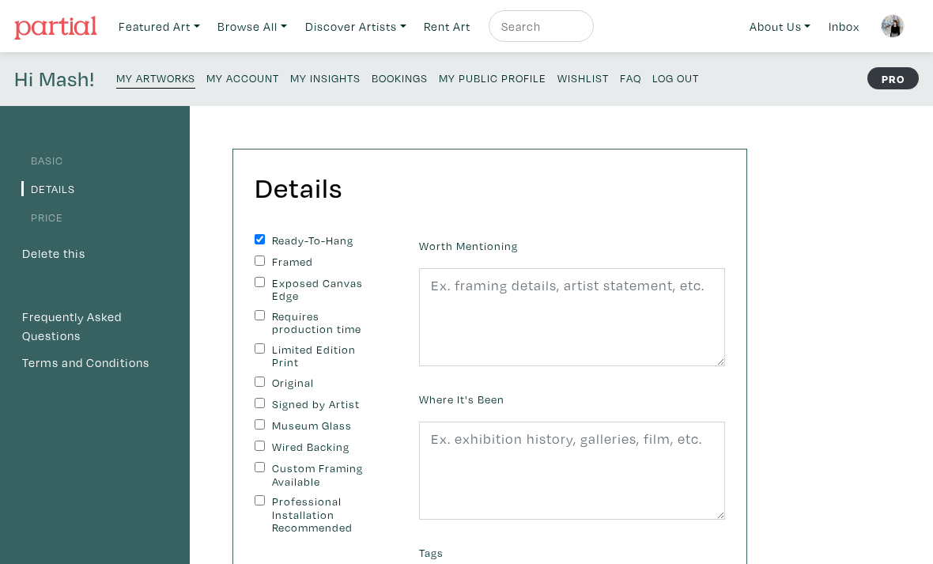
checkbox input "true"
click at [297, 381] on label "Original" at bounding box center [325, 382] width 106 height 13
click at [265, 381] on input "Original" at bounding box center [260, 381] width 10 height 10
checkbox input "true"
click at [303, 400] on label "Signed by Artist" at bounding box center [325, 404] width 106 height 13
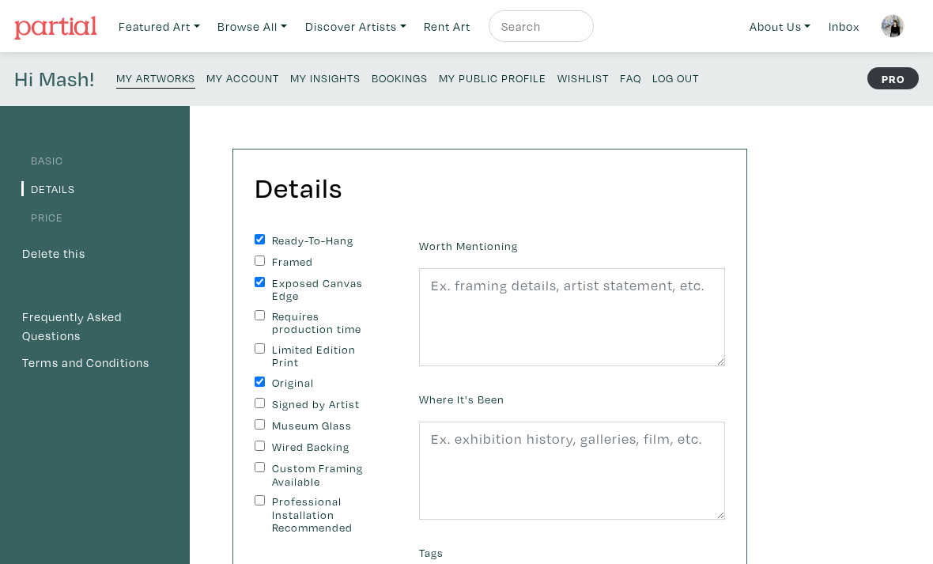
click at [265, 400] on input "Signed by Artist" at bounding box center [260, 403] width 10 height 10
checkbox input "true"
click at [311, 453] on div "Ready-To-Hang Framed Exposed Canvas Edge Requires production time Limited Editi…" at bounding box center [325, 384] width 141 height 301
click at [339, 441] on label "Wired Backing" at bounding box center [325, 447] width 106 height 13
click at [265, 441] on input "Wired Backing" at bounding box center [260, 446] width 10 height 10
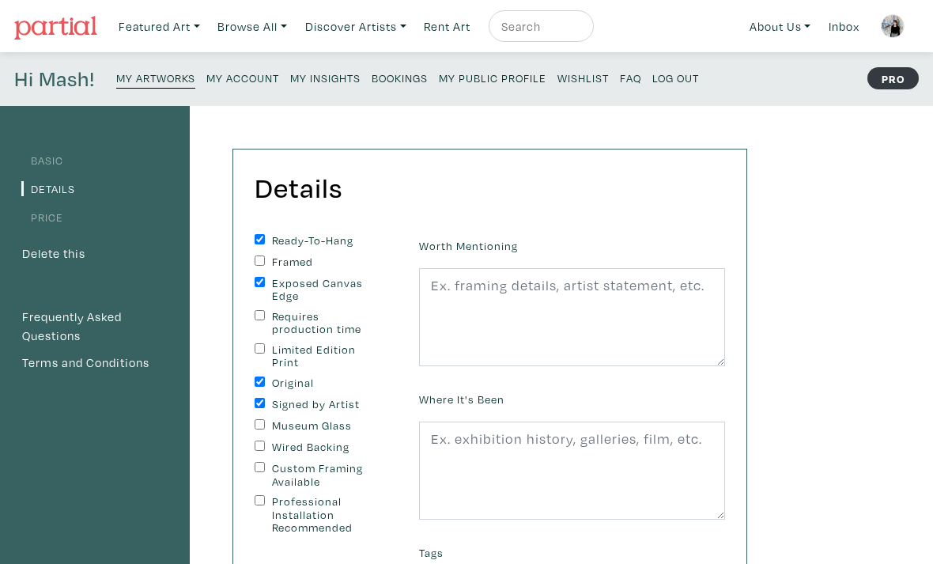
checkbox input "true"
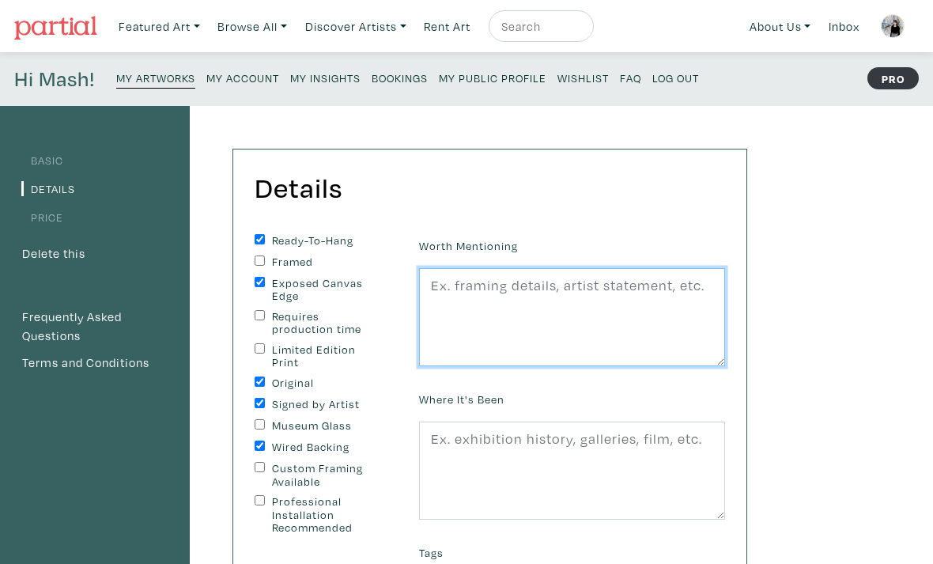
click at [570, 291] on textarea at bounding box center [572, 317] width 306 height 98
type textarea "2025"
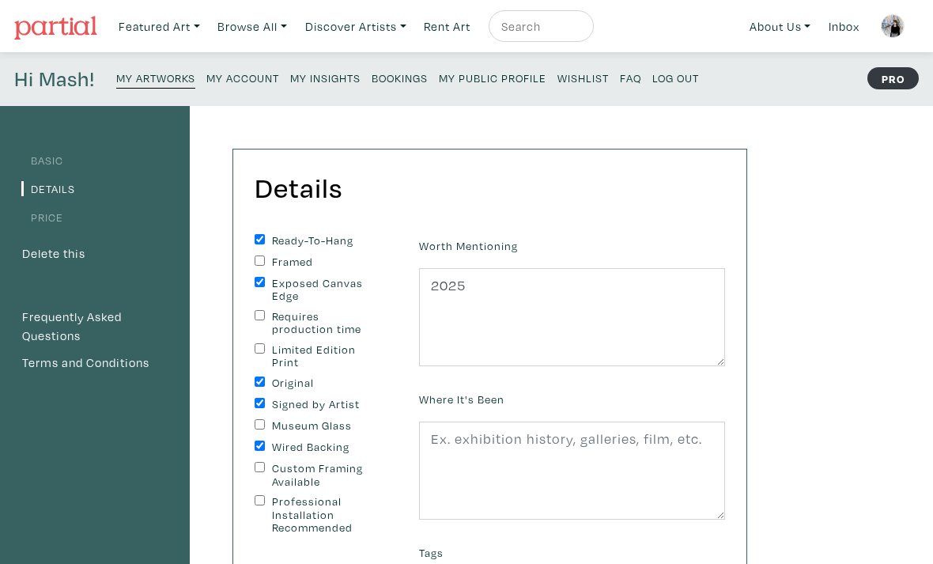
scroll to position [308, 0]
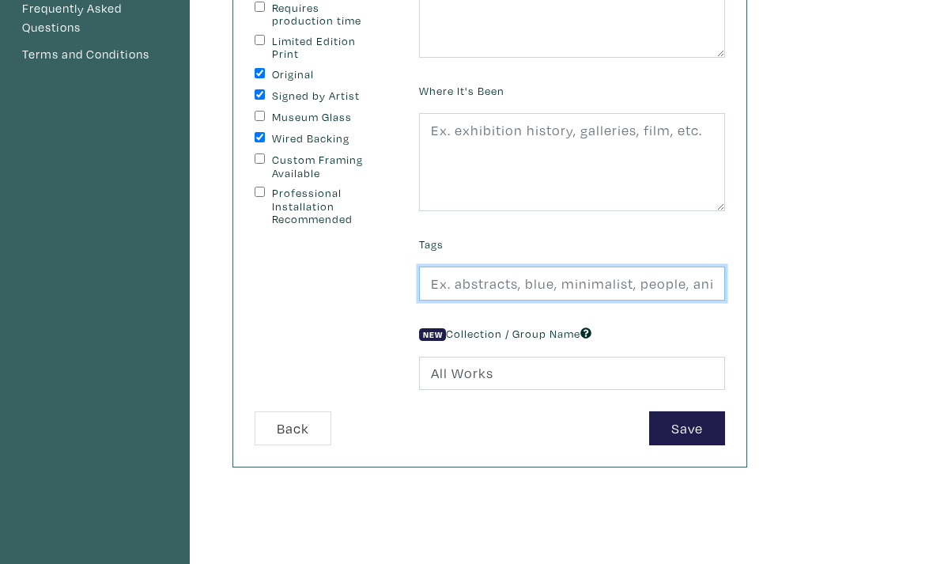
paste input "abstract, toronto, ocad, expressionism, ritchie, acrylic, mixed media, abstract"
type input "abstract, toronto, ocad, expressionism, ritchie, acrylic, mixed media, abstract"
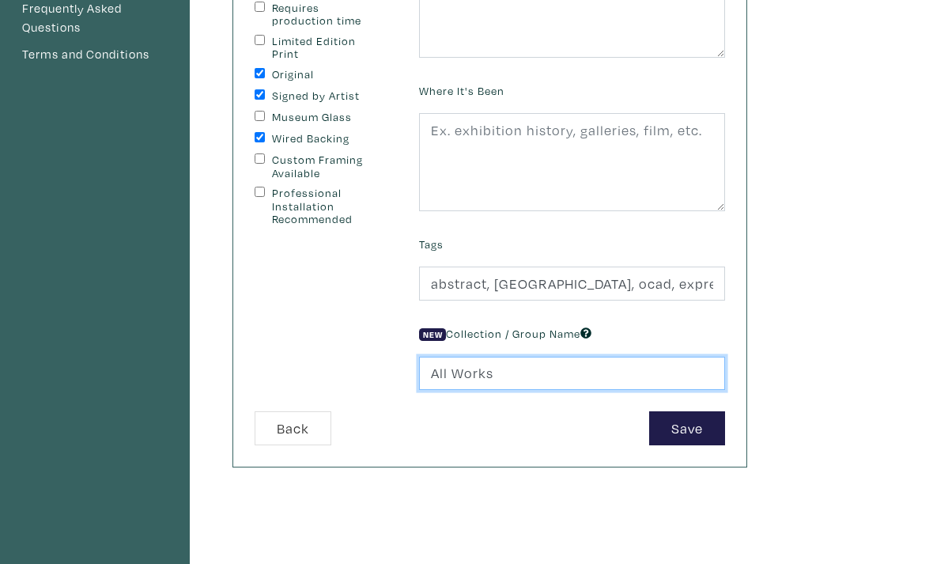
click at [500, 381] on input "All Works" at bounding box center [572, 374] width 306 height 34
type input "All"
type input "Artworks"
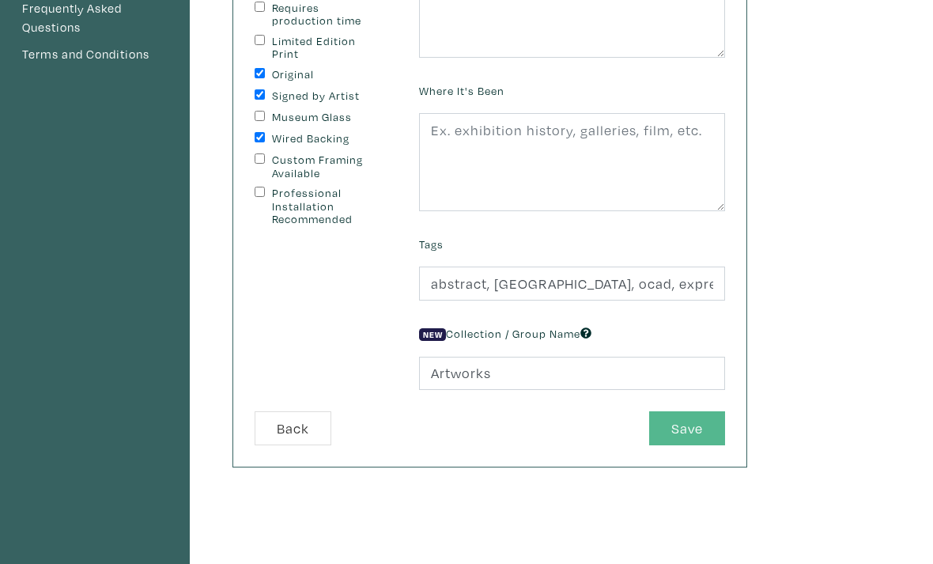
click at [683, 426] on button "Save" at bounding box center [687, 428] width 76 height 34
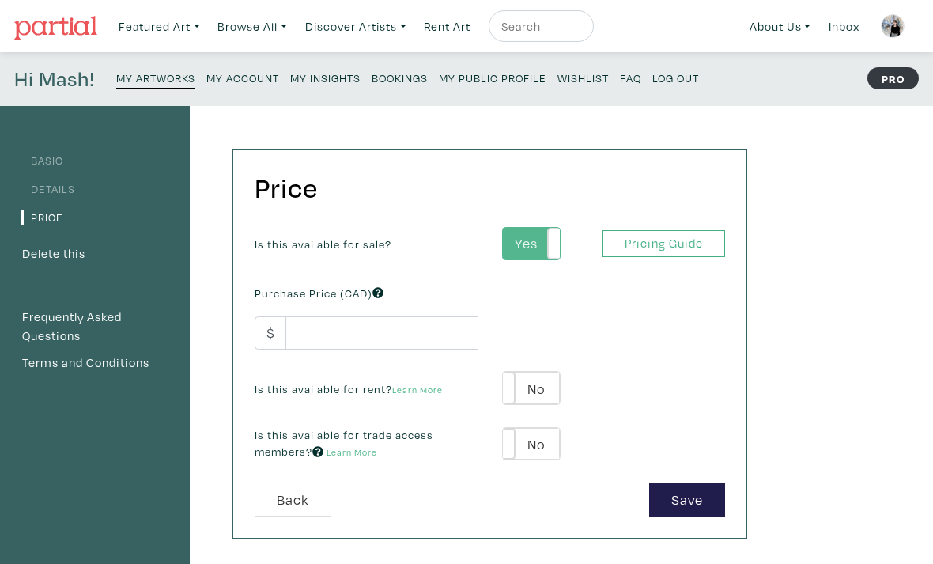
click at [523, 244] on label "Yes" at bounding box center [531, 244] width 56 height 32
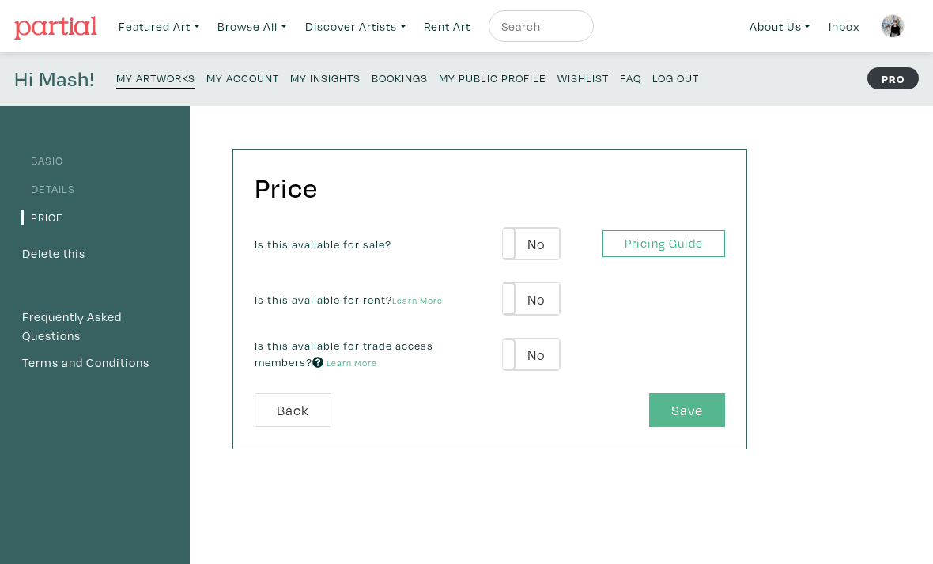
click at [681, 416] on button "Save" at bounding box center [687, 410] width 76 height 34
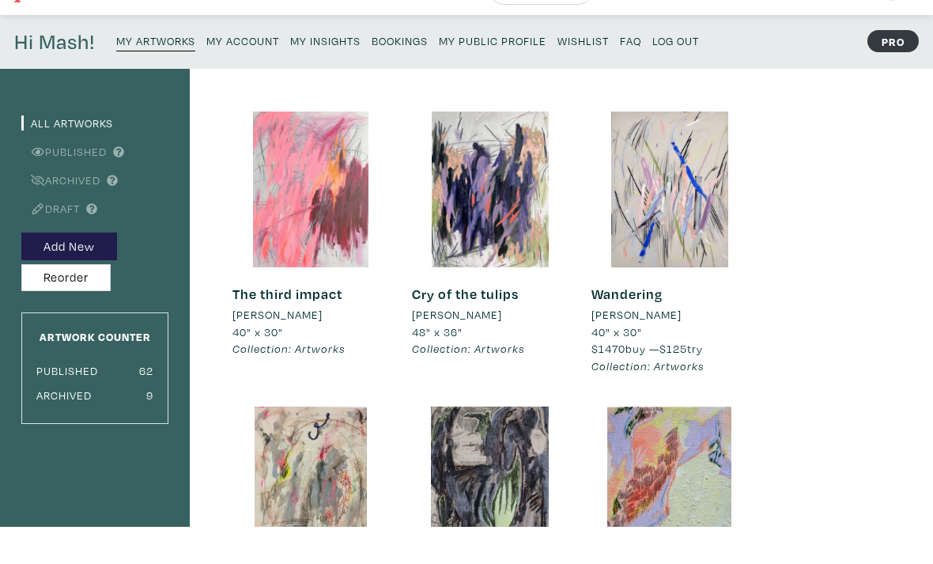
scroll to position [38, 0]
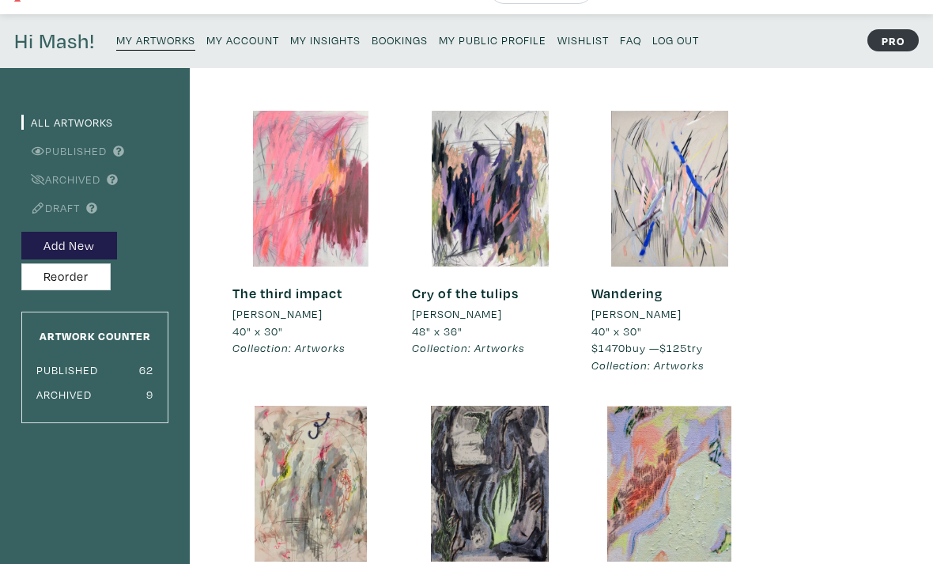
drag, startPoint x: 316, startPoint y: 191, endPoint x: 351, endPoint y: 260, distance: 77.8
click at [351, 260] on div at bounding box center [311, 189] width 156 height 156
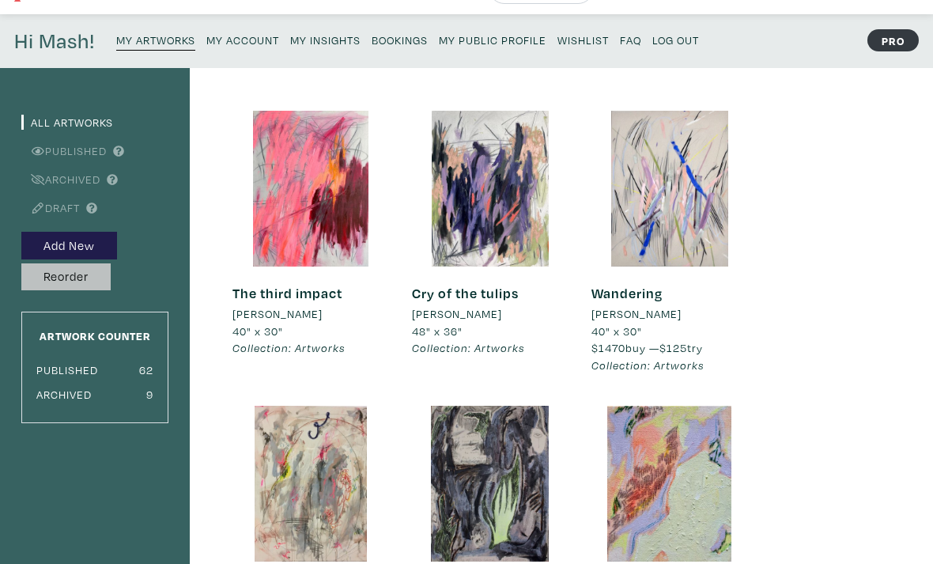
click at [71, 279] on button "Reorder" at bounding box center [65, 277] width 89 height 28
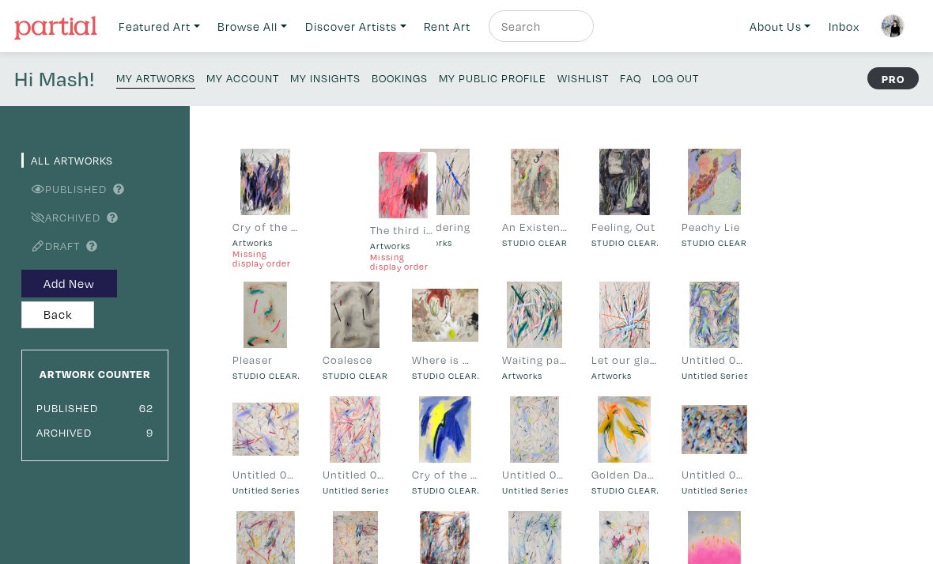
drag, startPoint x: 286, startPoint y: 190, endPoint x: 388, endPoint y: 190, distance: 102.8
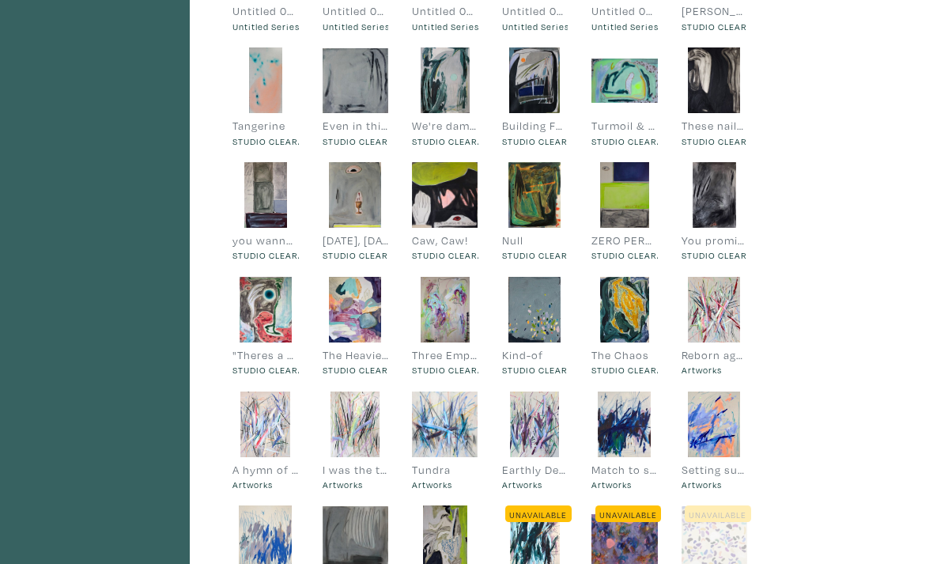
scroll to position [602, 0]
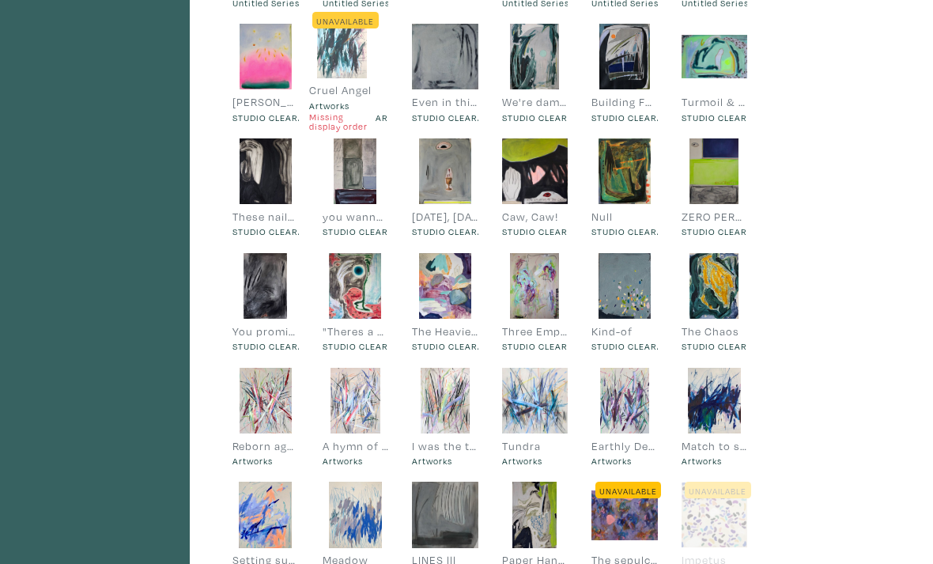
drag, startPoint x: 540, startPoint y: 516, endPoint x: 350, endPoint y: 57, distance: 497.5
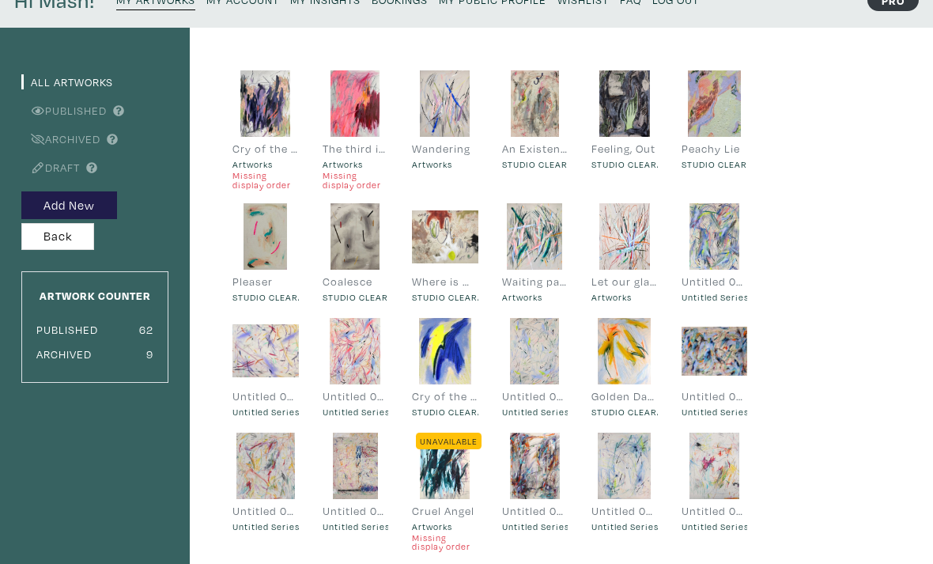
scroll to position [78, 0]
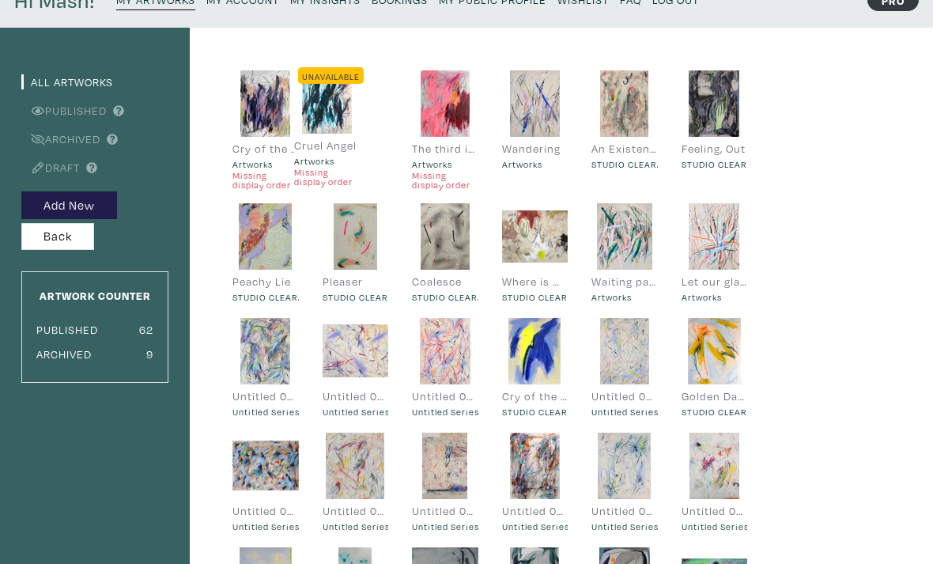
drag, startPoint x: 436, startPoint y: 469, endPoint x: 320, endPoint y: 104, distance: 382.7
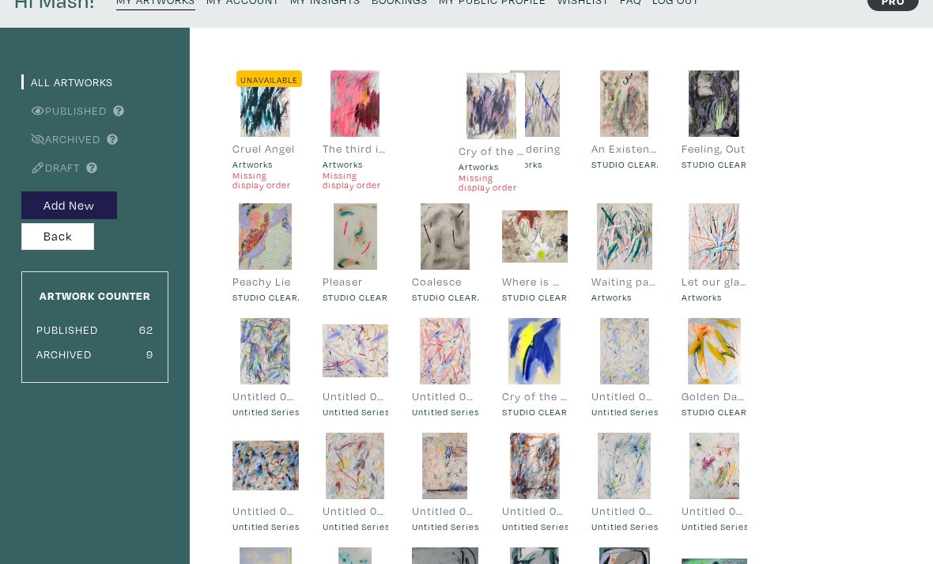
drag, startPoint x: 255, startPoint y: 97, endPoint x: 475, endPoint y: 98, distance: 219.9
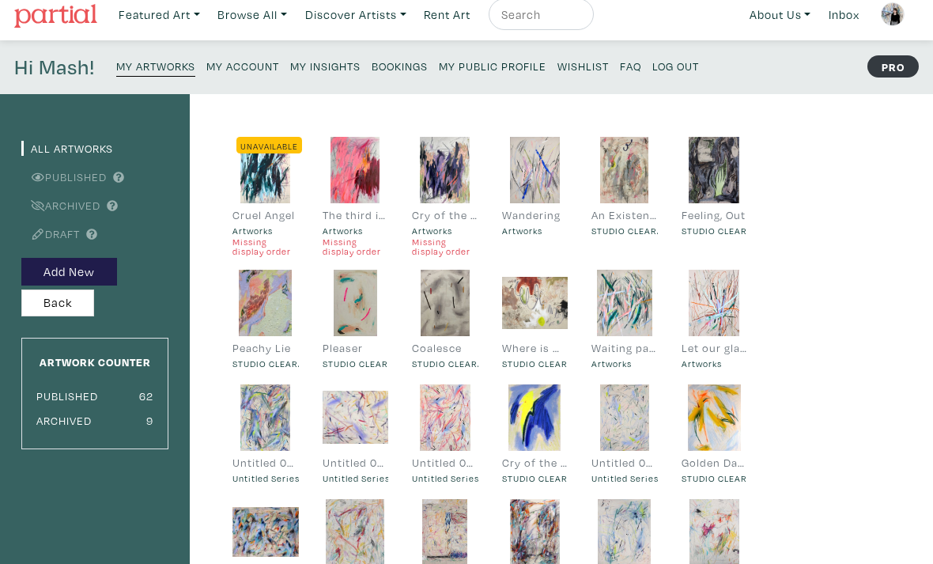
scroll to position [0, 0]
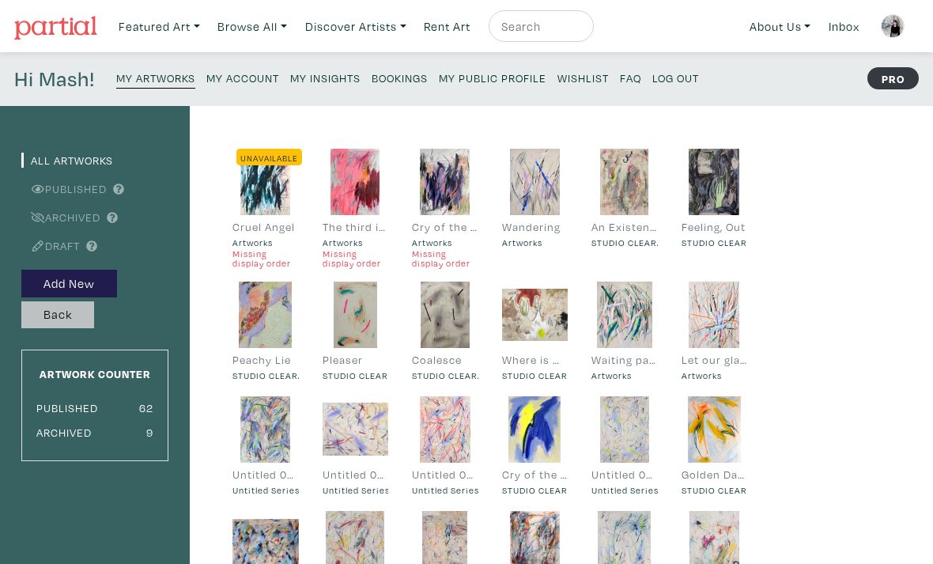
click at [78, 317] on button "Back" at bounding box center [57, 315] width 73 height 28
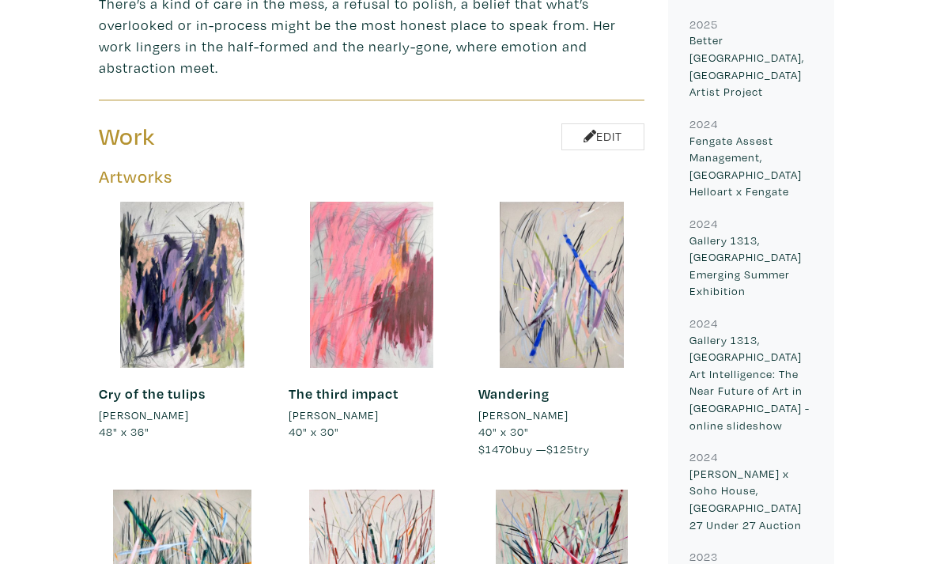
scroll to position [787, 0]
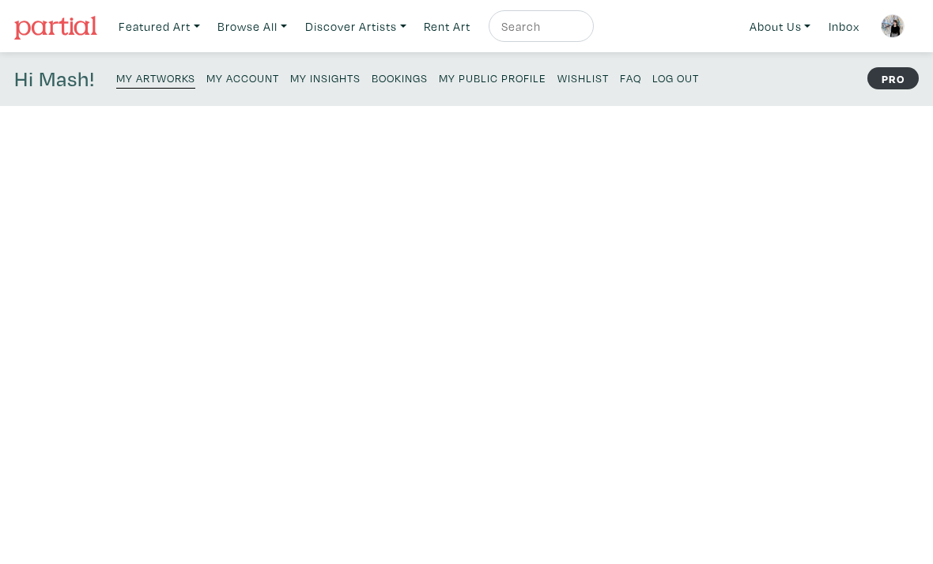
click at [335, 286] on div at bounding box center [311, 227] width 156 height 156
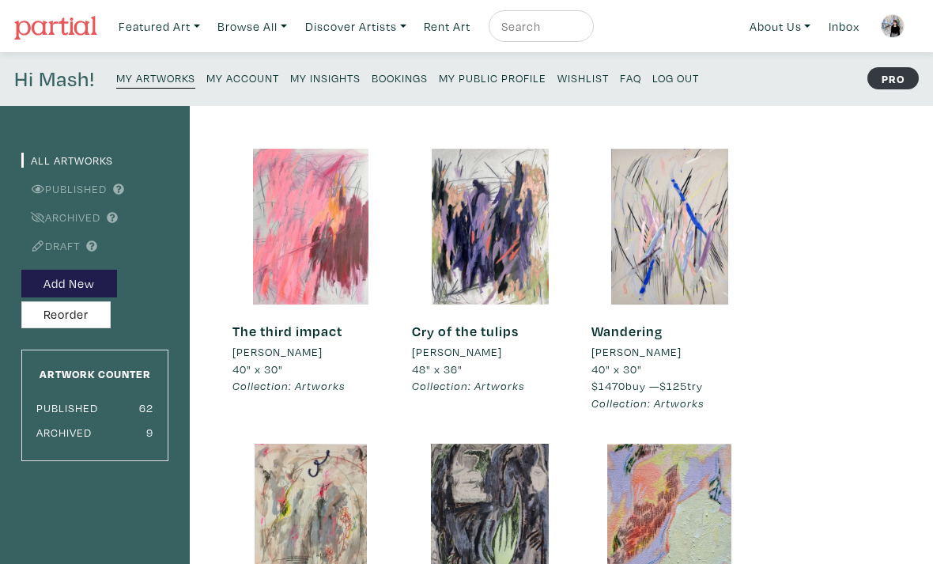
click at [298, 247] on div at bounding box center [311, 227] width 156 height 156
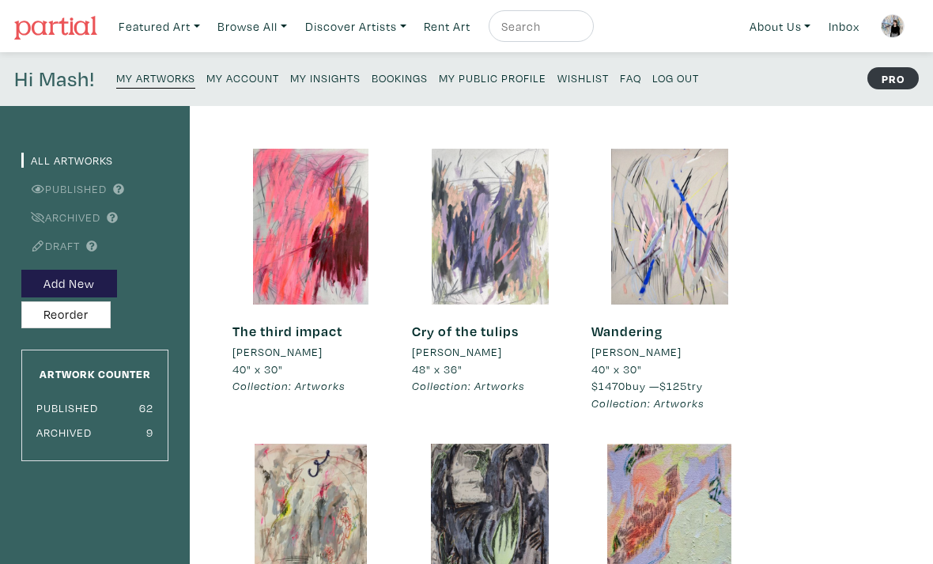
click at [474, 236] on div at bounding box center [490, 227] width 156 height 156
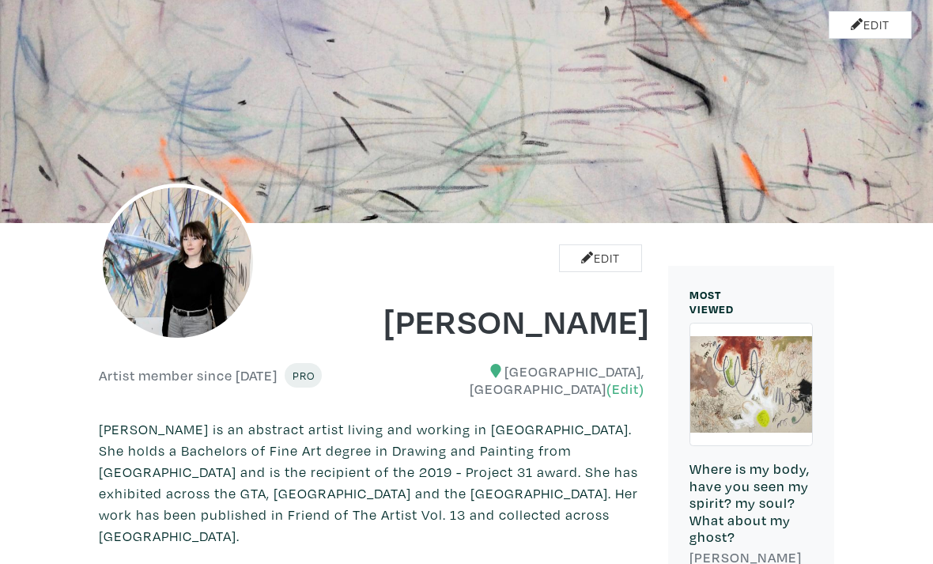
scroll to position [8, 0]
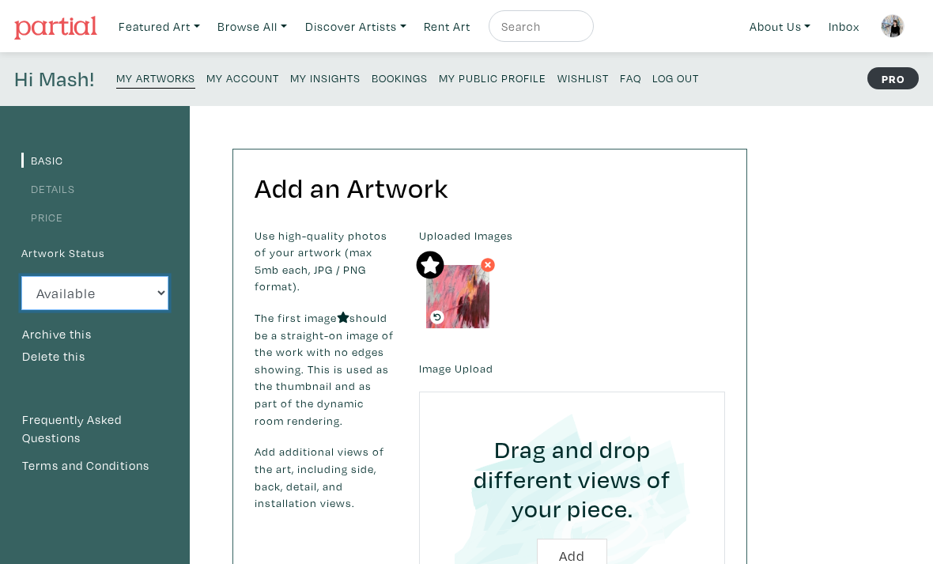
click at [108, 297] on select "Available Sold Rented Unavailable (other reason)" at bounding box center [94, 293] width 147 height 34
select select "0"
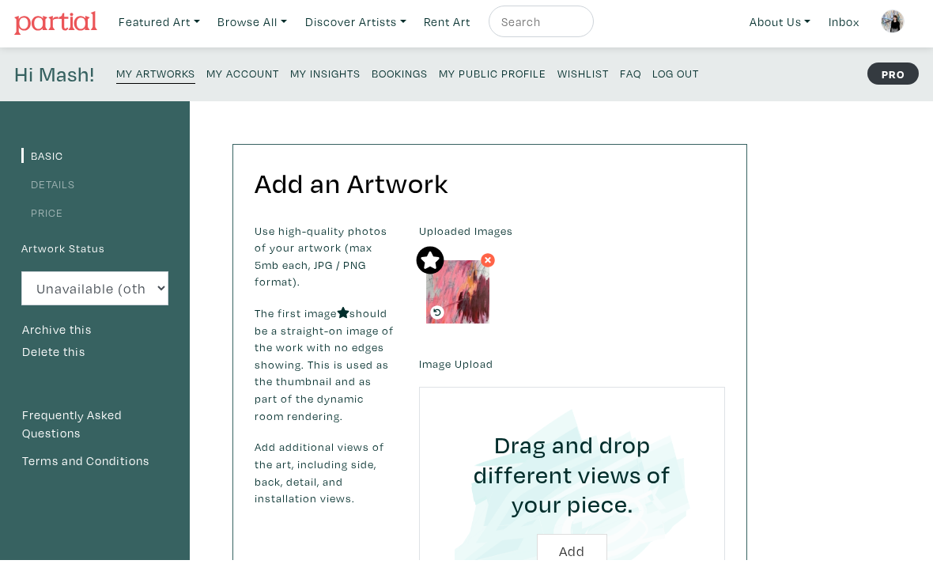
scroll to position [467, 0]
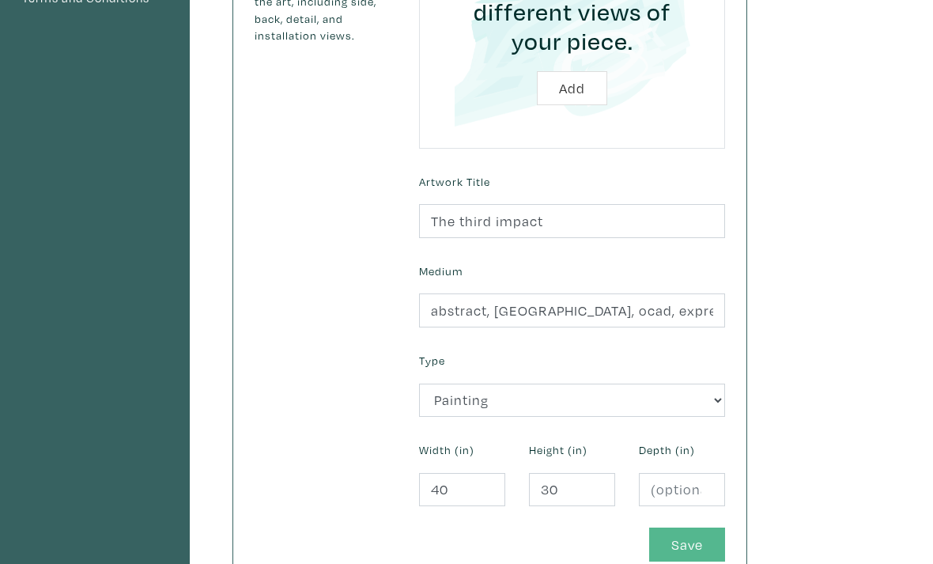
click at [681, 535] on button "Save" at bounding box center [687, 545] width 76 height 34
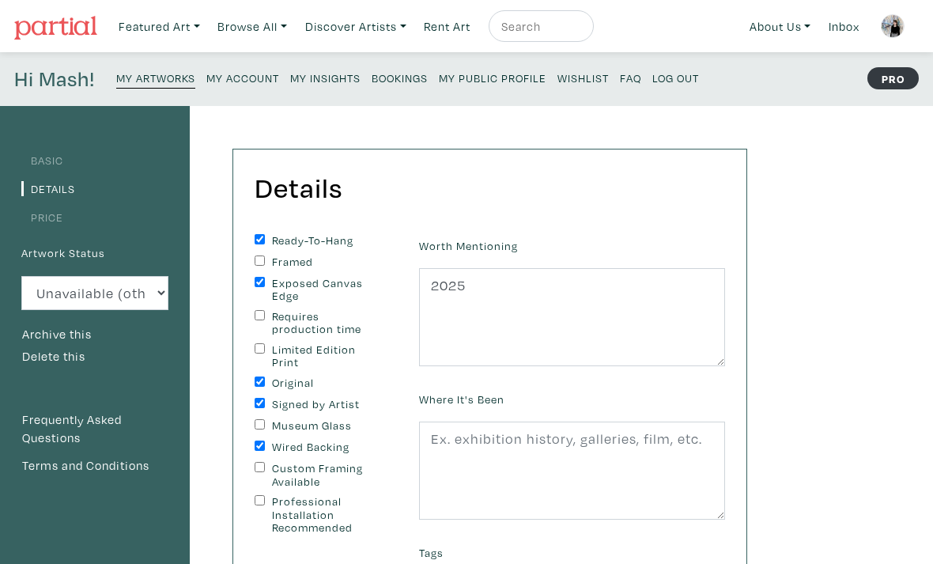
click at [180, 85] on small "My Artworks" at bounding box center [155, 77] width 79 height 15
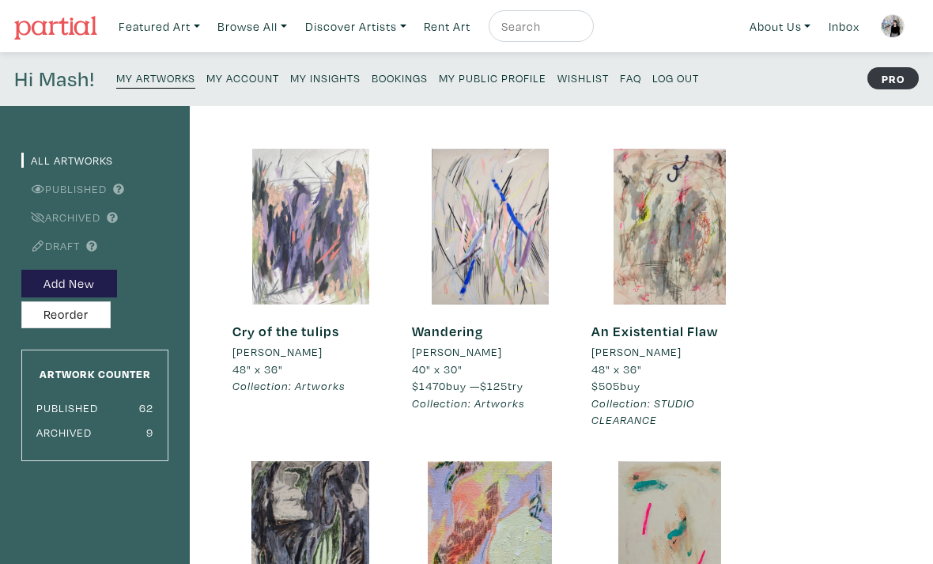
click at [286, 220] on div at bounding box center [311, 227] width 156 height 156
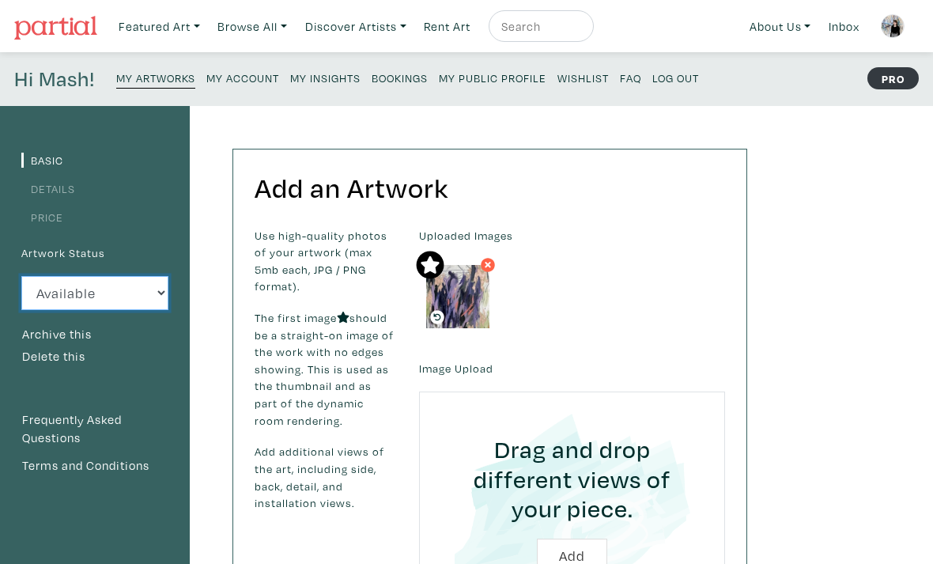
click at [142, 293] on select "Available Sold Rented Unavailable (other reason)" at bounding box center [94, 293] width 147 height 34
select select "0"
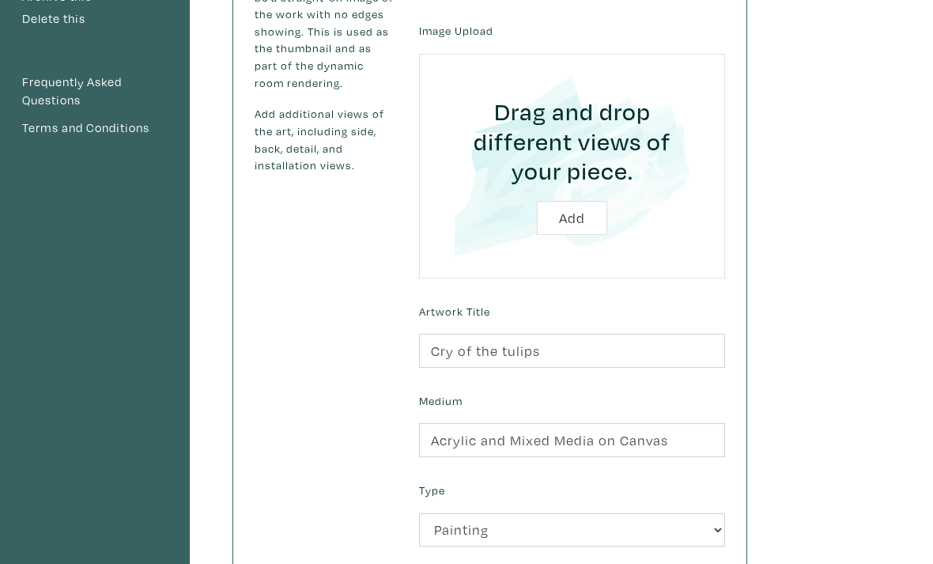
scroll to position [456, 0]
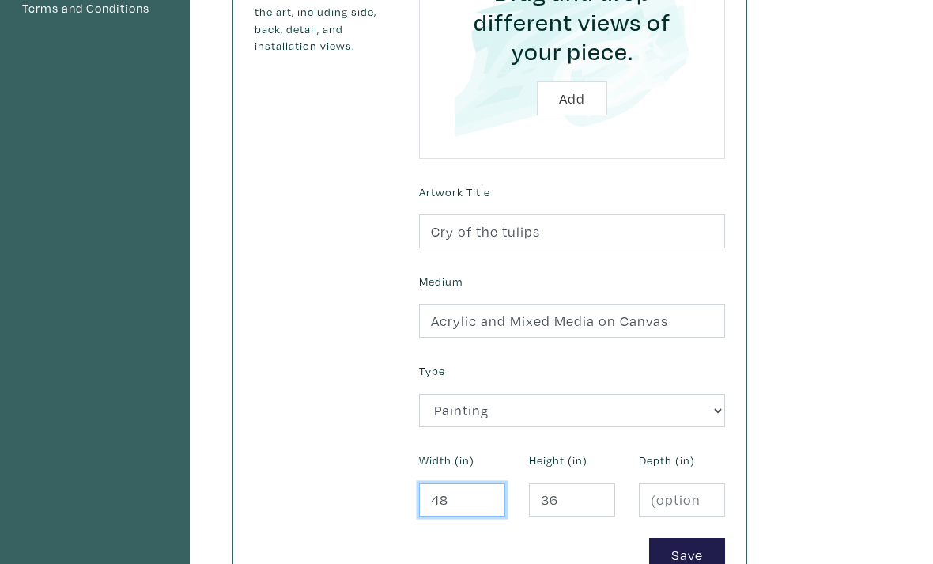
click at [466, 486] on input "48" at bounding box center [462, 501] width 86 height 34
type input "40"
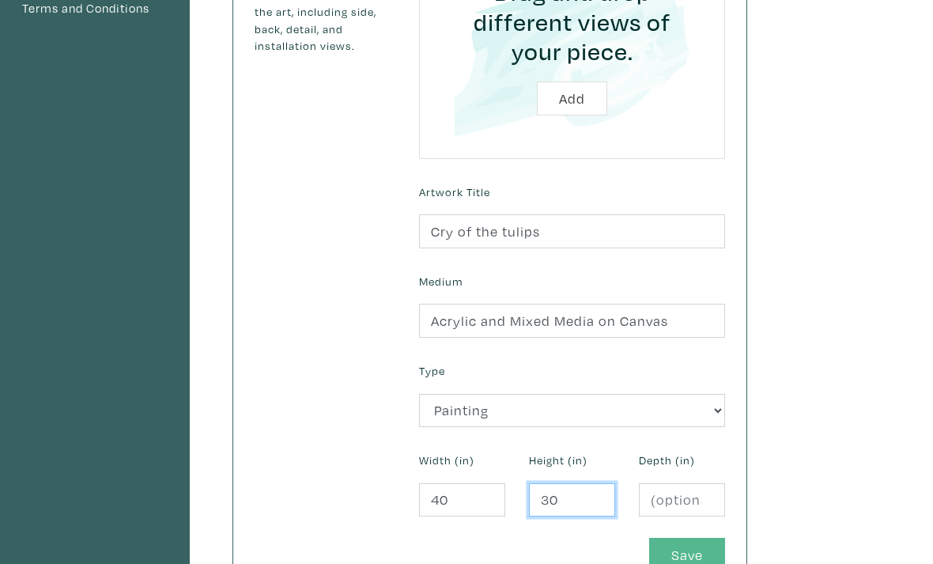
type input "30"
click at [697, 560] on button "Save" at bounding box center [687, 555] width 76 height 34
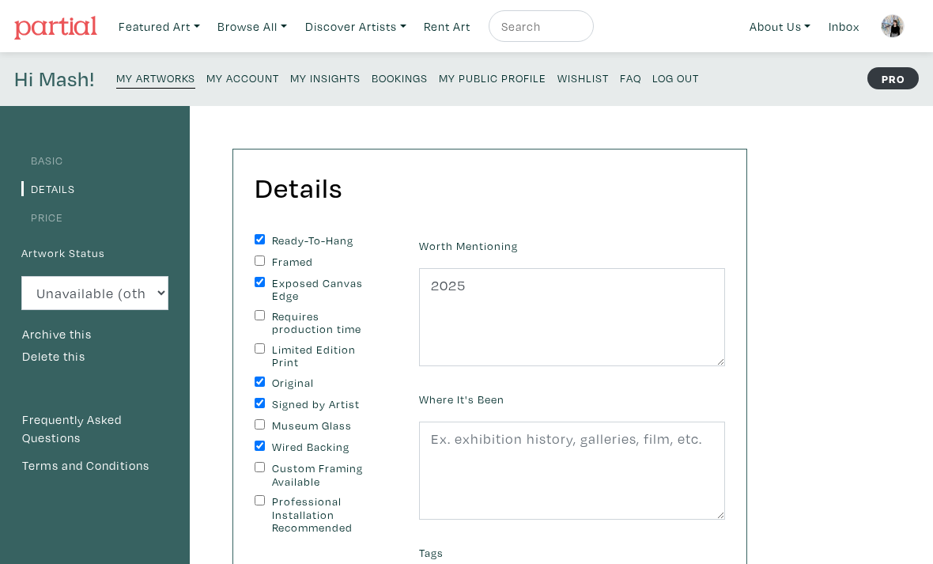
click at [487, 76] on small "My Public Profile" at bounding box center [493, 77] width 108 height 15
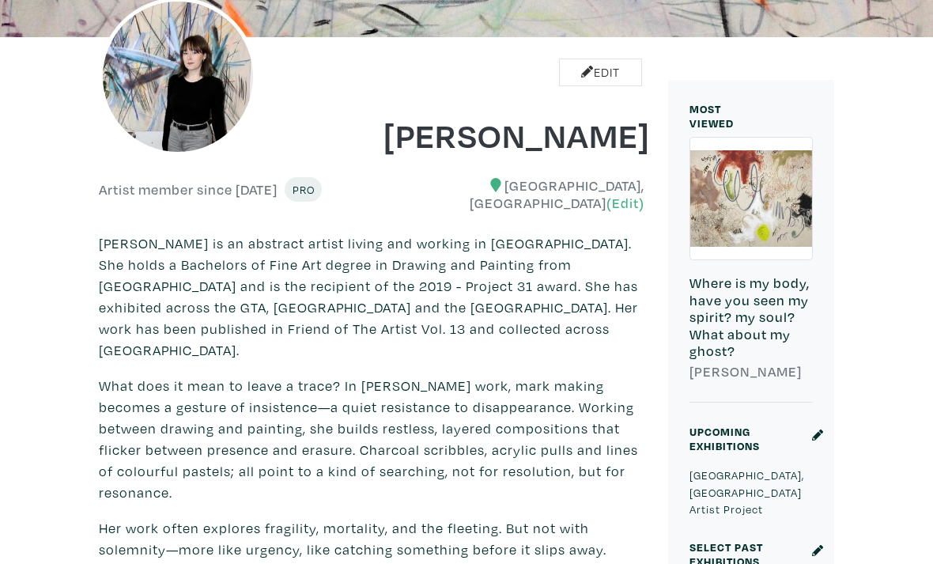
scroll to position [248, 0]
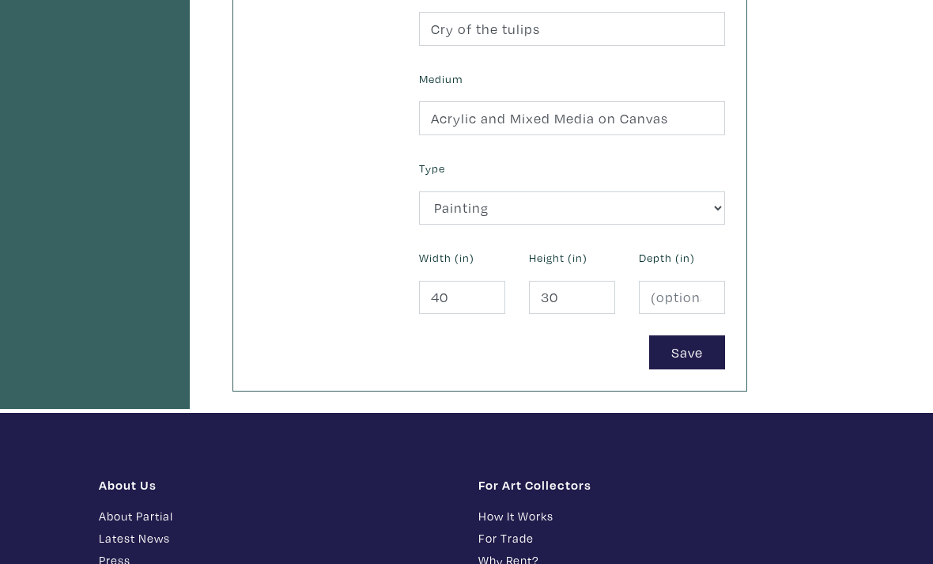
scroll to position [676, 0]
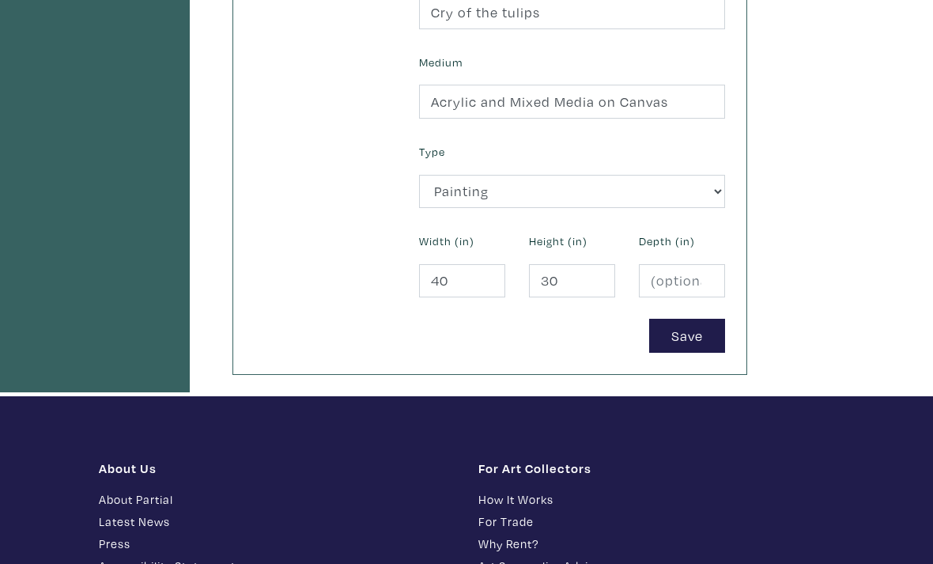
click at [660, 331] on button "Save" at bounding box center [687, 336] width 76 height 34
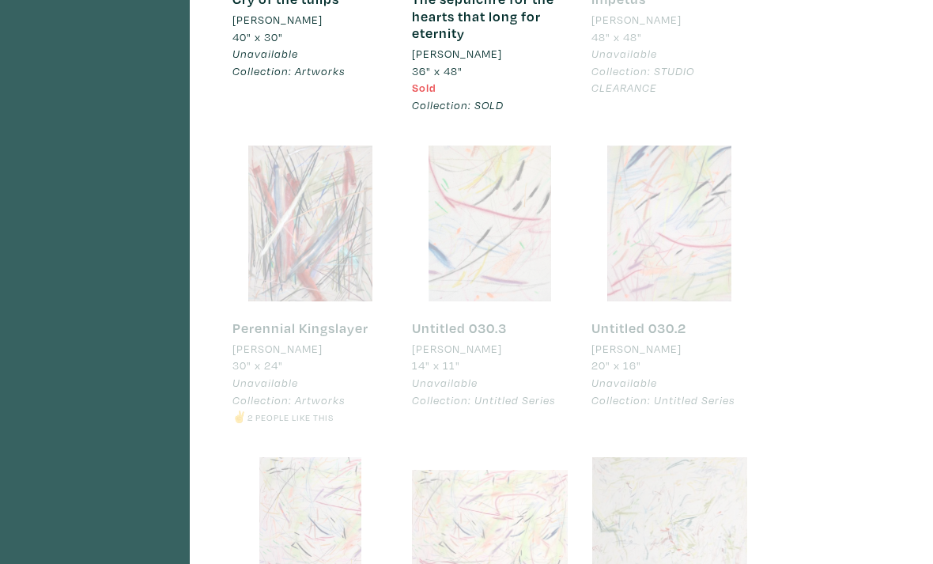
scroll to position [5840, 0]
